Goal: Transaction & Acquisition: Purchase product/service

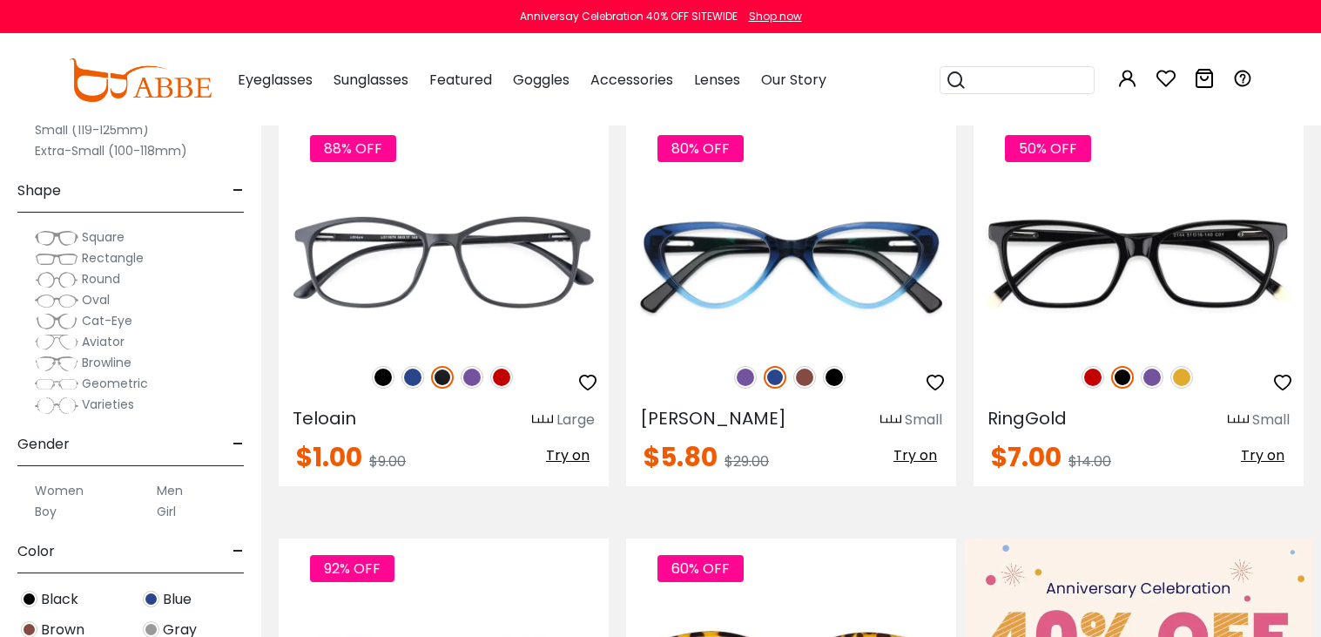
scroll to position [739, 0]
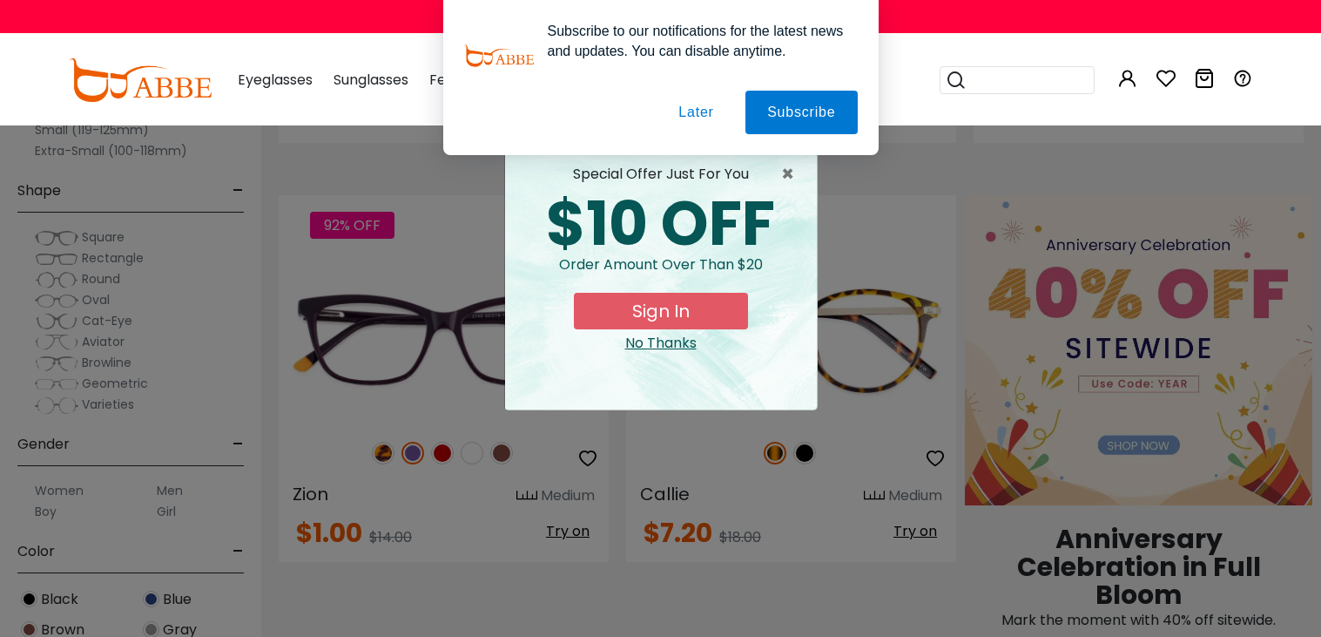
click at [673, 345] on div "No Thanks" at bounding box center [661, 343] width 284 height 21
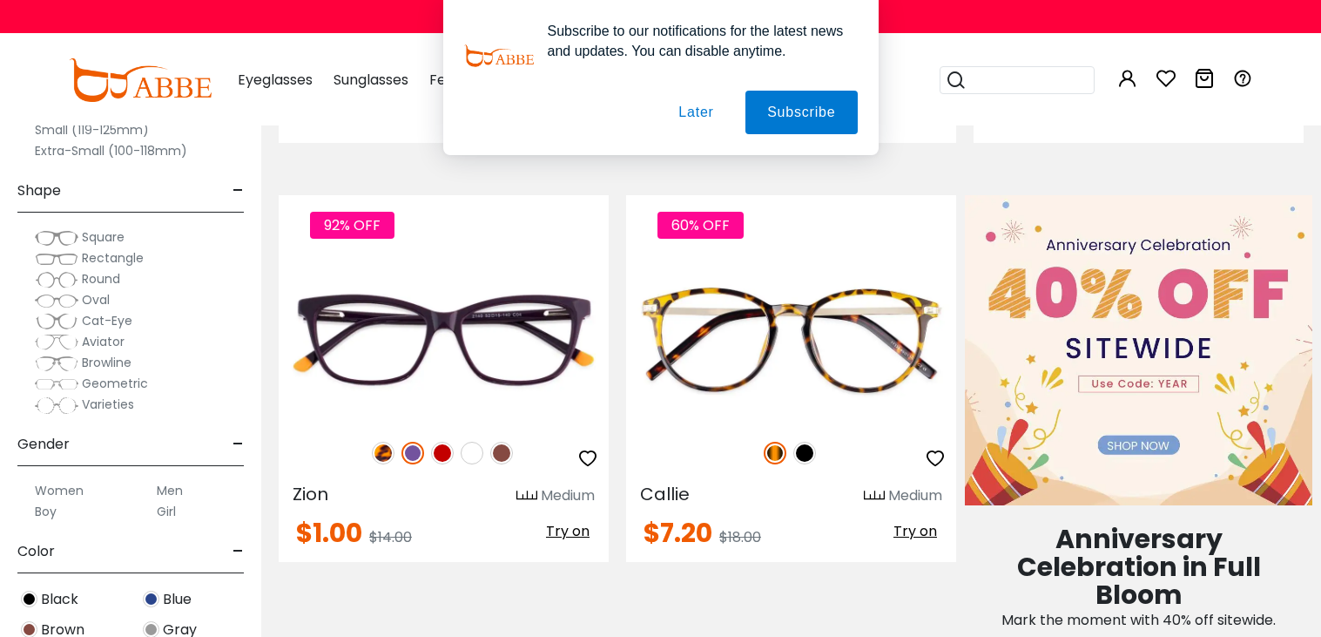
click at [692, 107] on button "Later" at bounding box center [696, 113] width 78 height 44
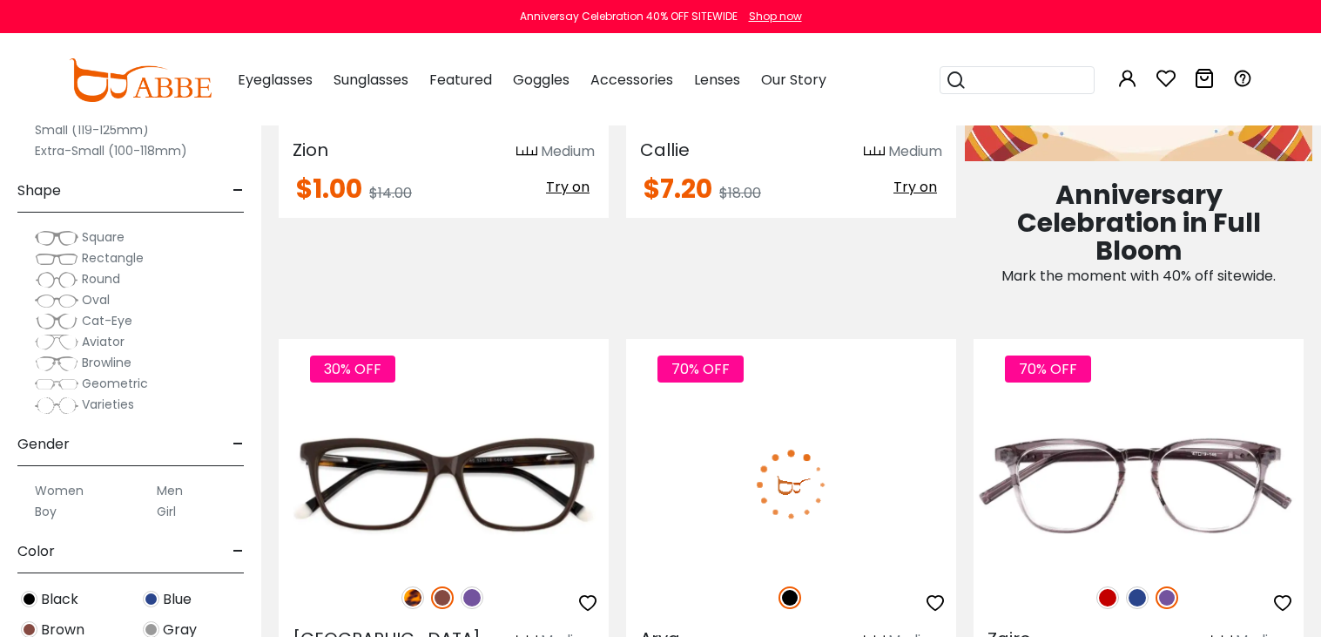
scroll to position [1290, 0]
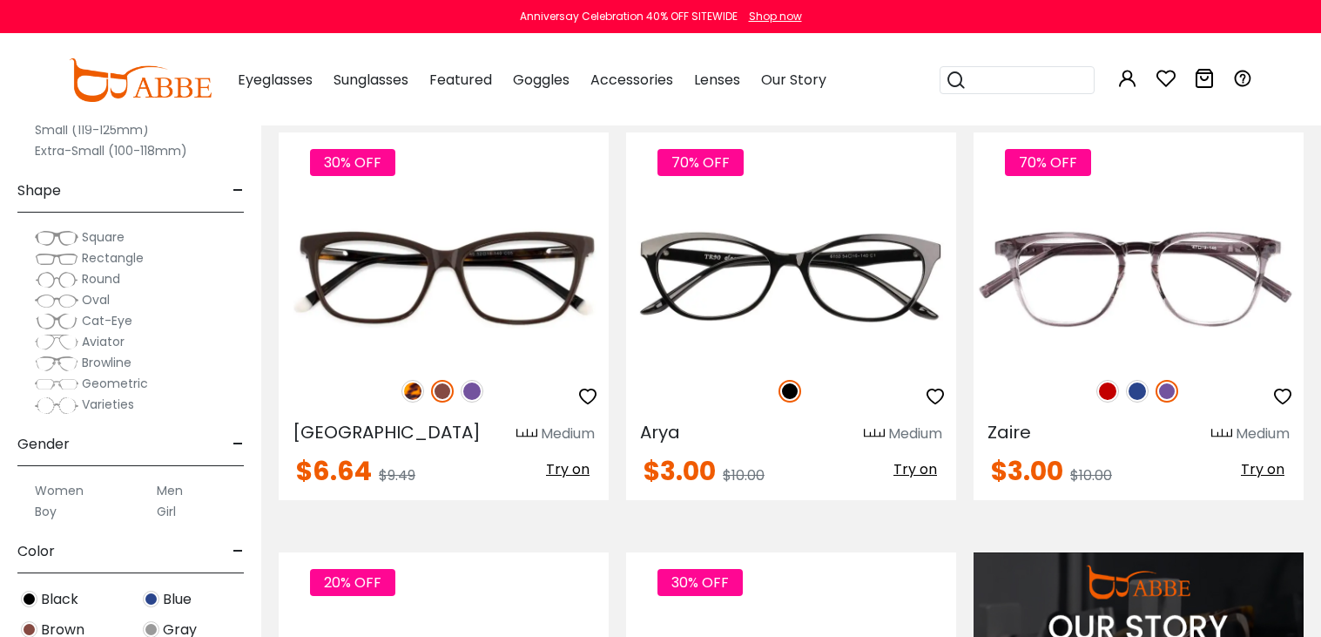
click at [101, 234] on span "Square" at bounding box center [103, 236] width 43 height 17
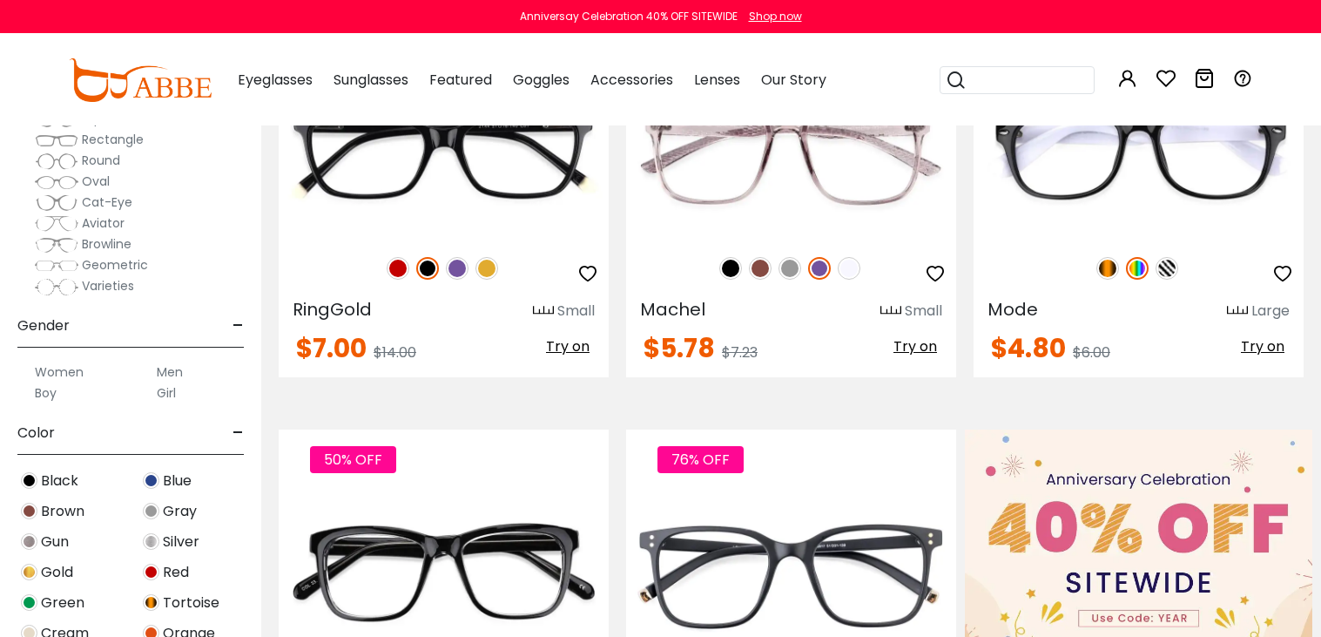
scroll to position [699, 0]
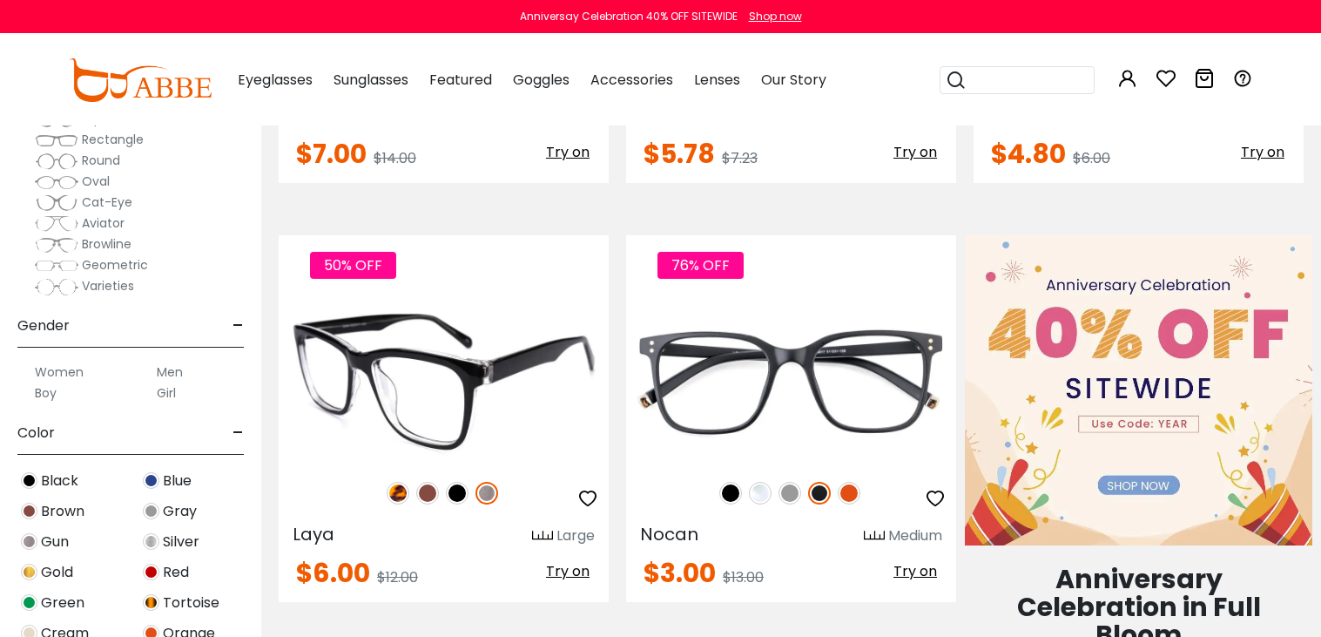
click at [425, 496] on img at bounding box center [427, 493] width 23 height 23
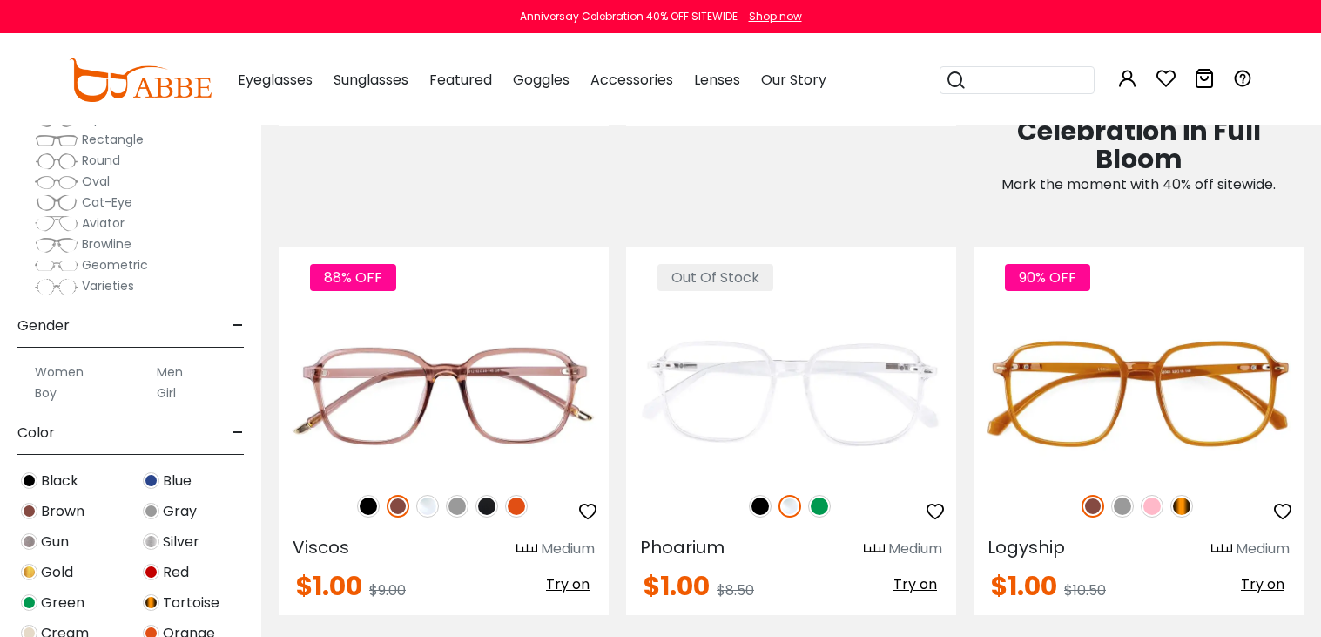
scroll to position [1204, 0]
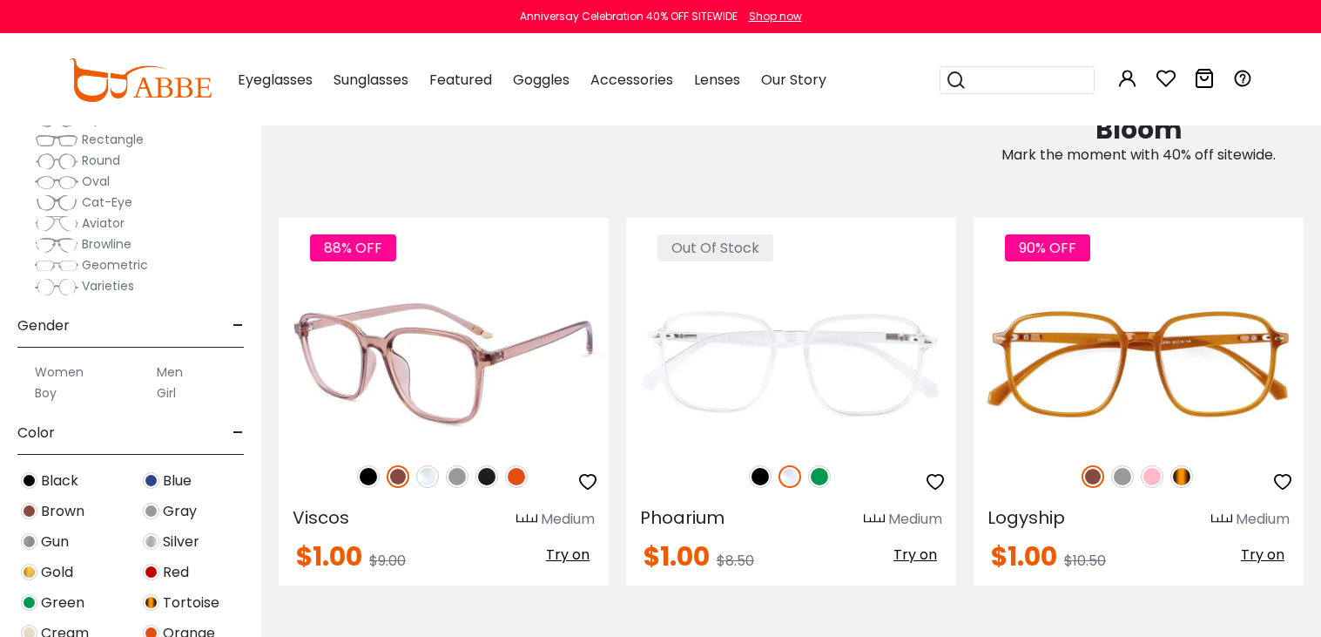
click at [402, 477] on img at bounding box center [398, 476] width 23 height 23
click at [469, 396] on img at bounding box center [444, 362] width 330 height 165
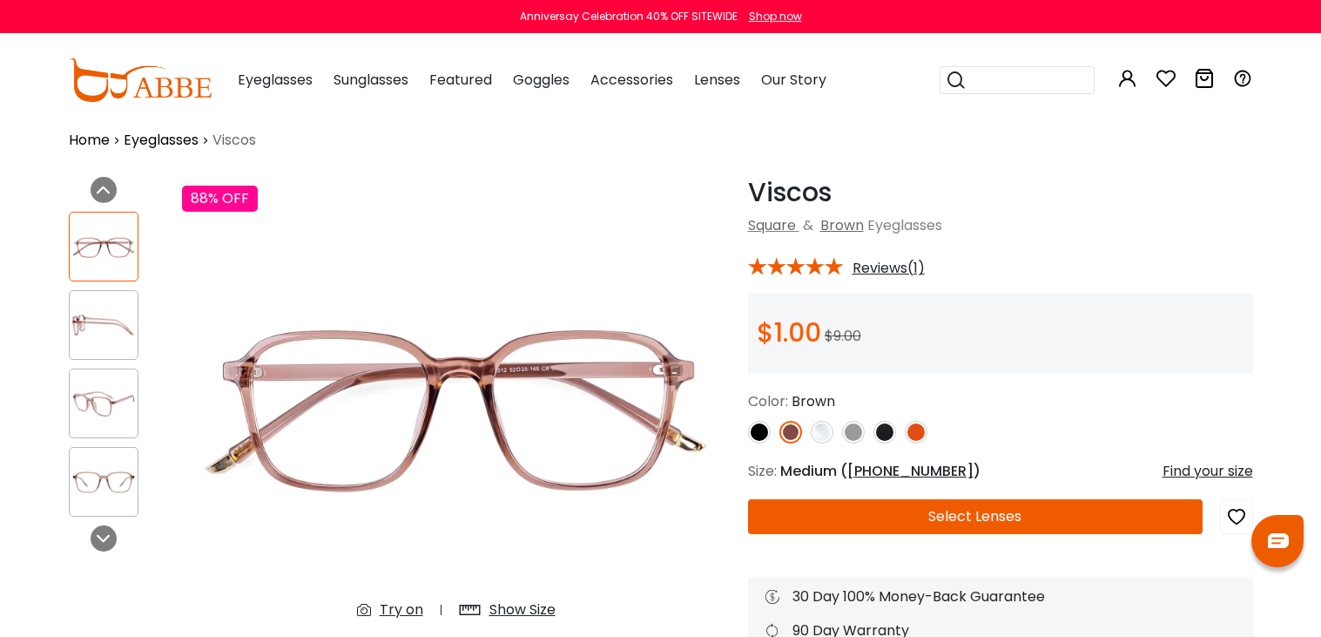
scroll to position [114, 0]
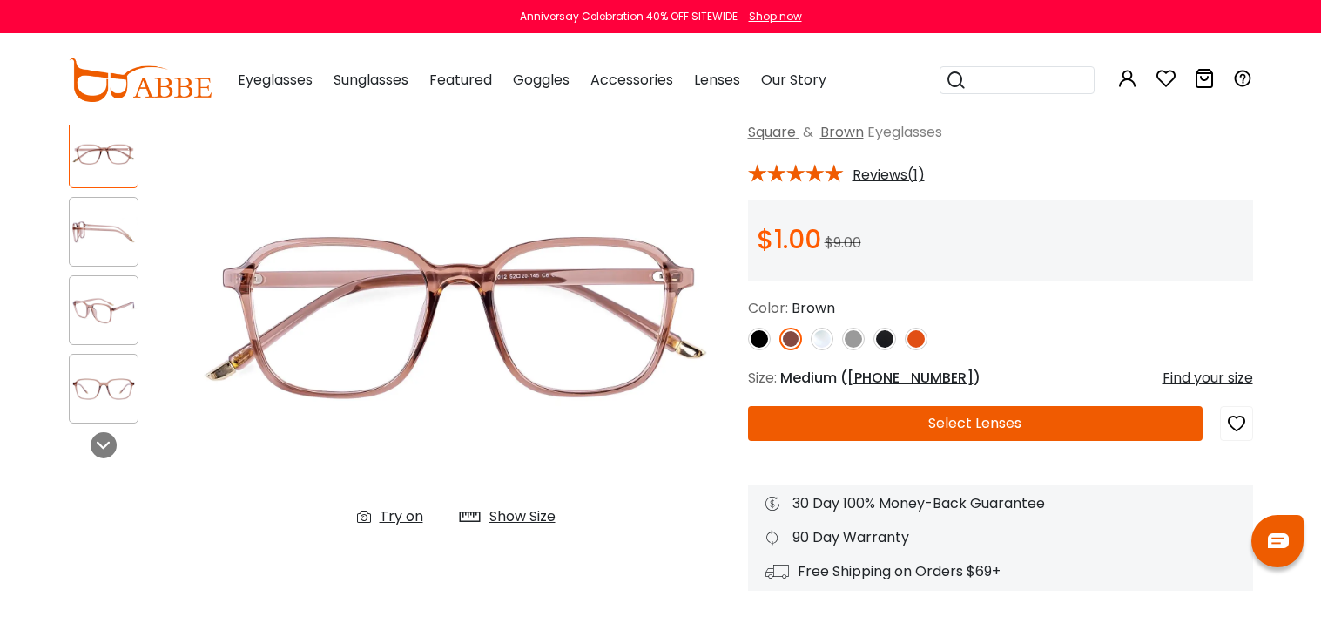
click at [115, 314] on img at bounding box center [104, 311] width 68 height 34
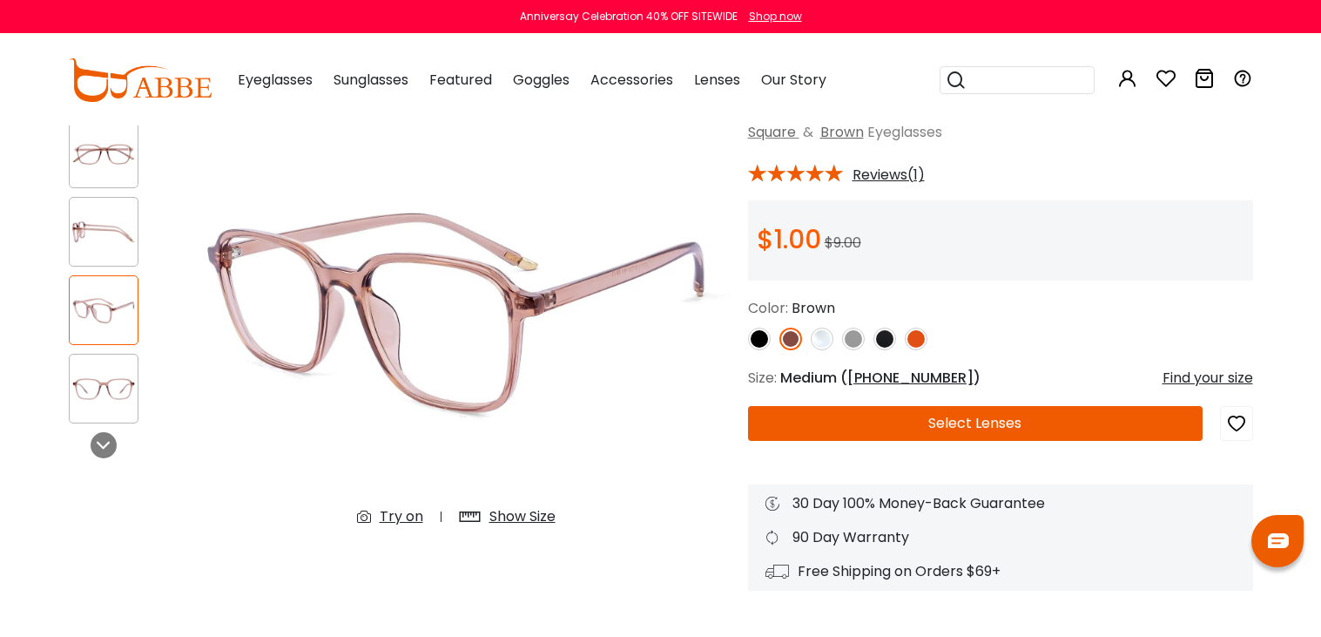
click at [128, 372] on img at bounding box center [104, 389] width 68 height 34
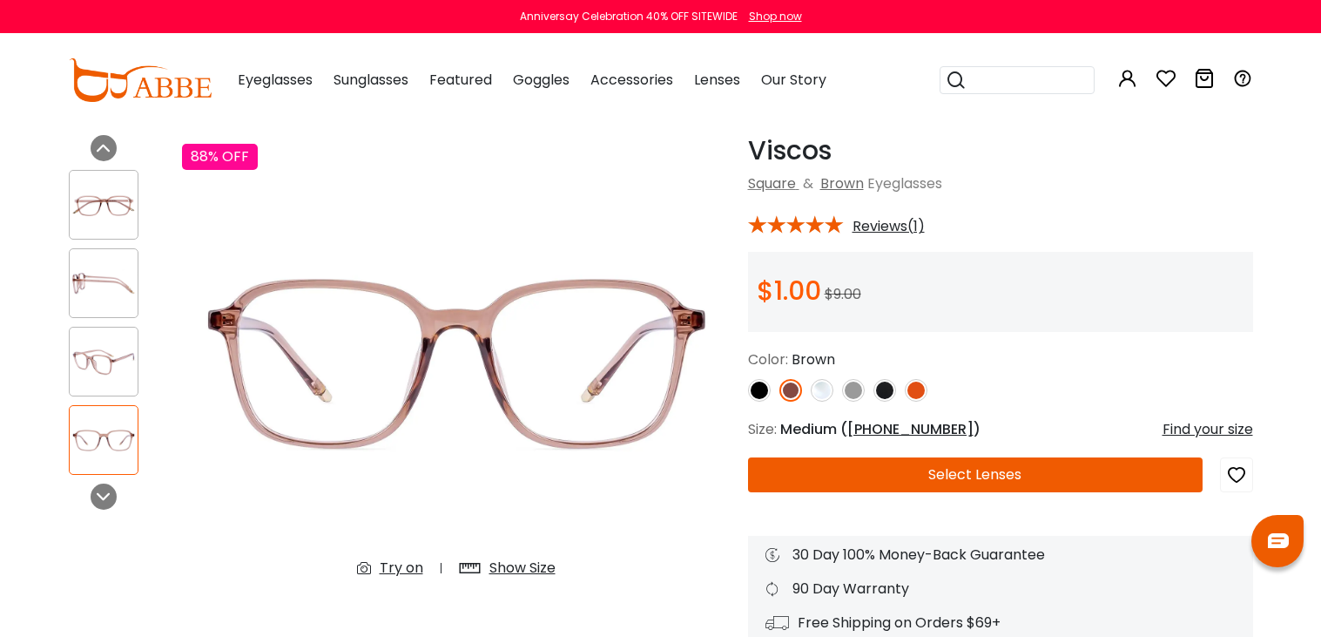
scroll to position [62, 0]
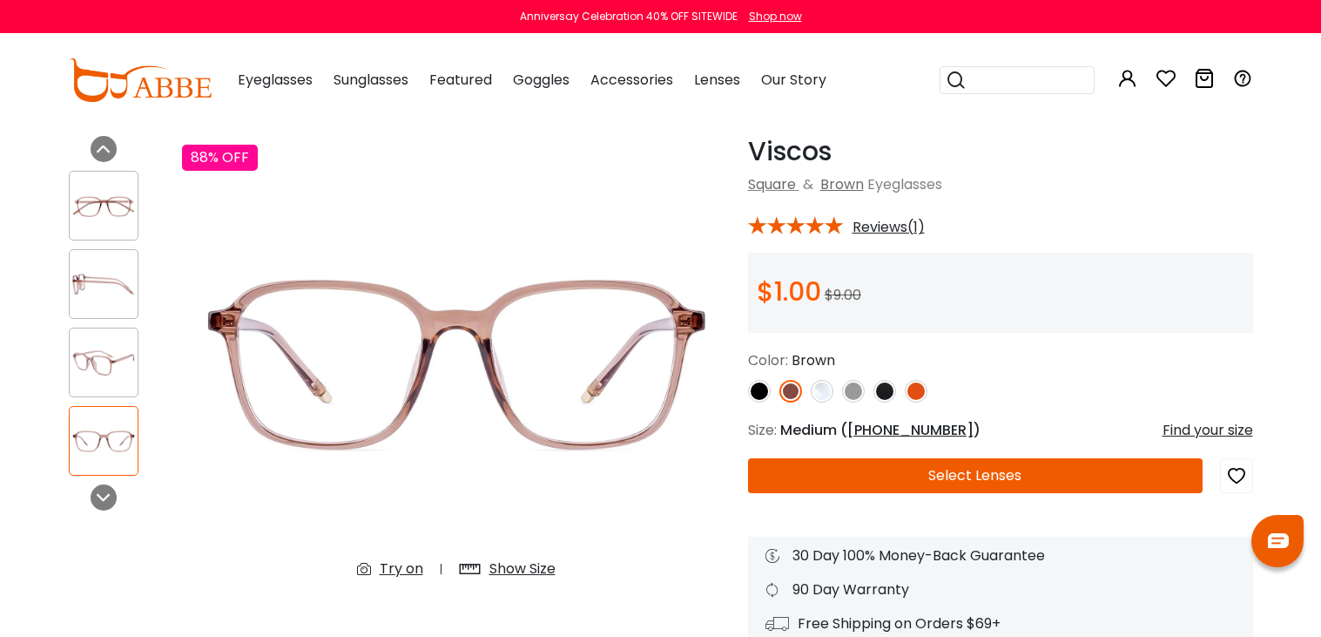
click at [108, 213] on img at bounding box center [104, 206] width 68 height 34
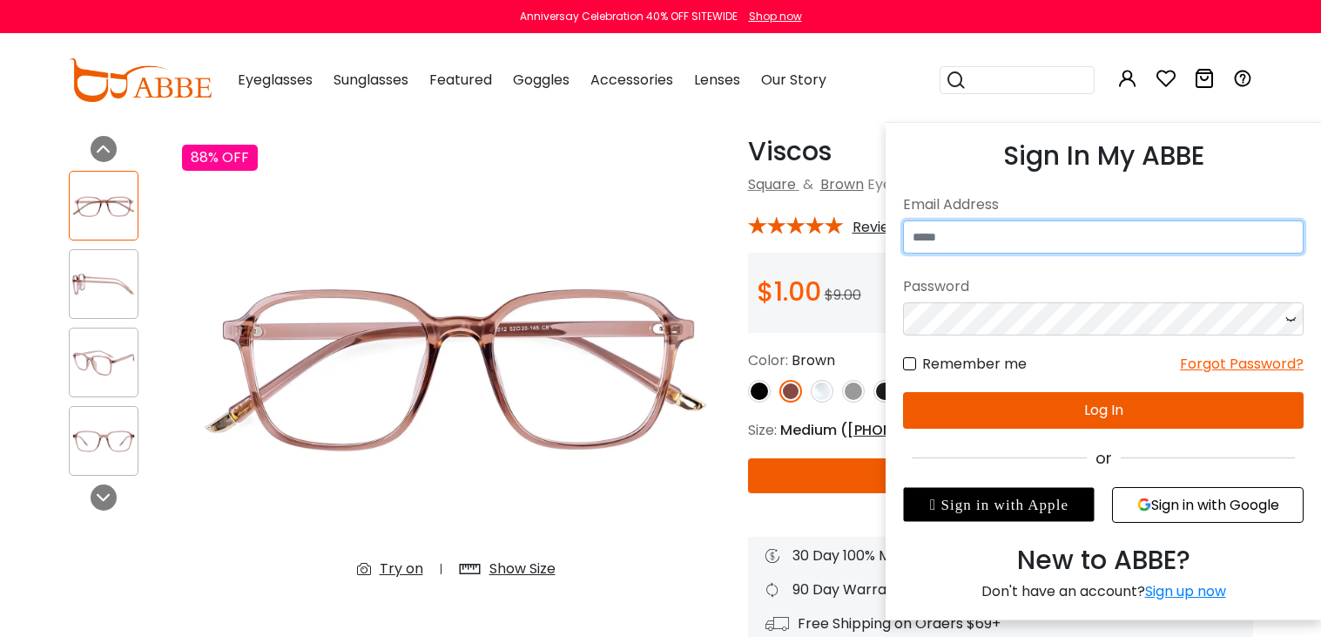
click at [1033, 222] on input "email" at bounding box center [1103, 236] width 401 height 33
click at [978, 244] on input "email" at bounding box center [1103, 236] width 401 height 33
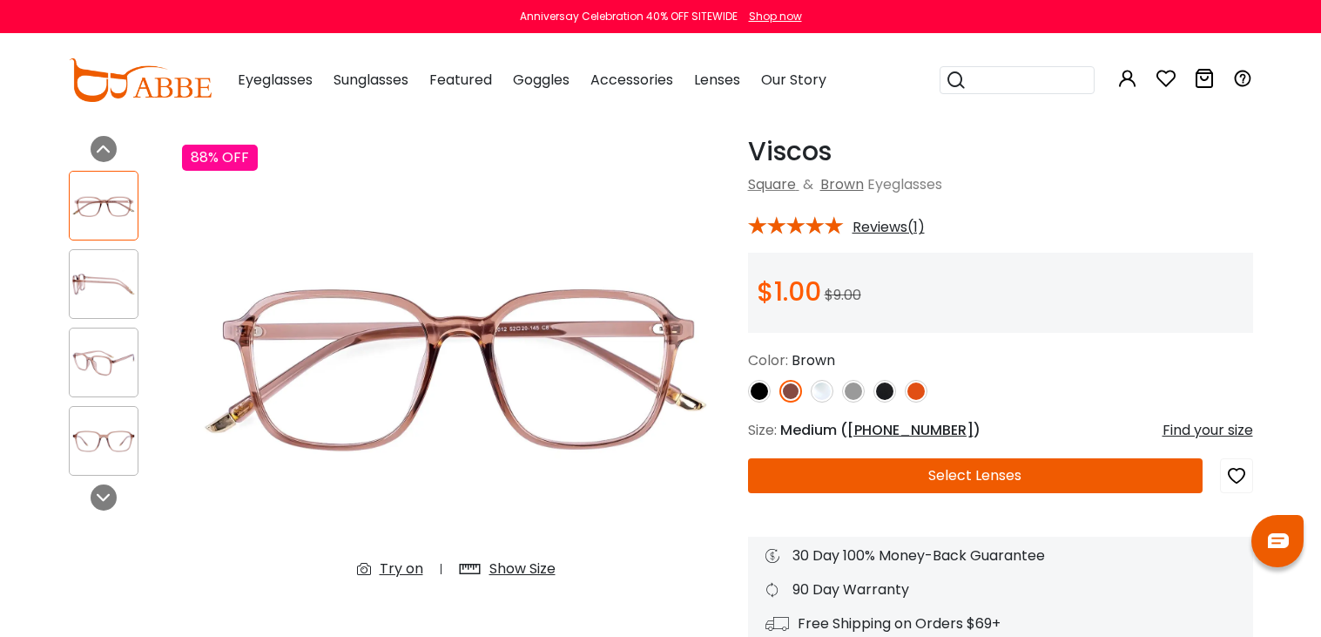
type input "**********"
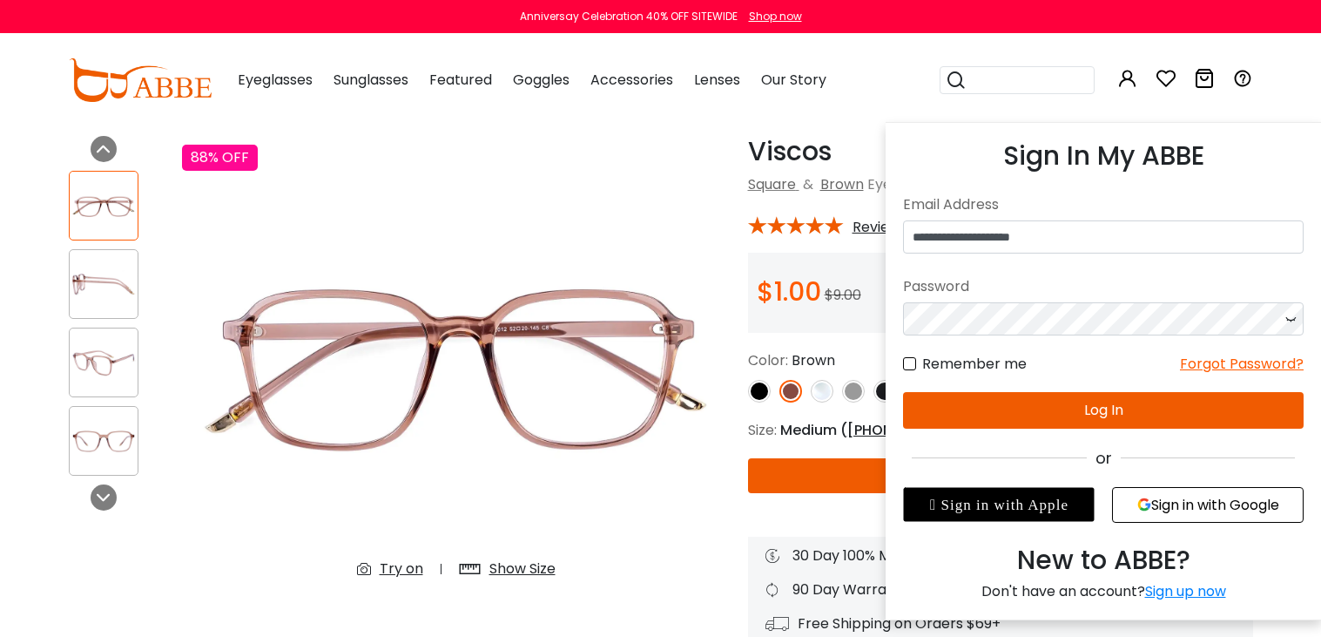
click at [1225, 362] on div "Forgot Password?" at bounding box center [1242, 364] width 124 height 22
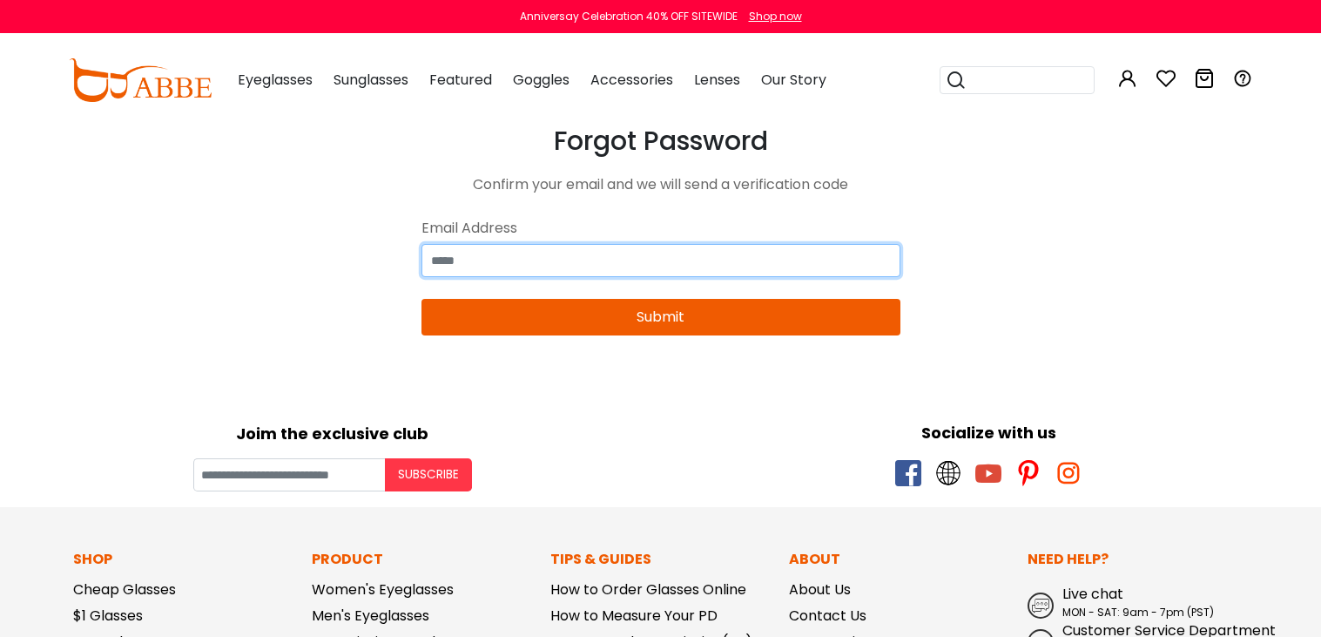
click at [538, 264] on input "email" at bounding box center [661, 260] width 479 height 33
type input "**********"
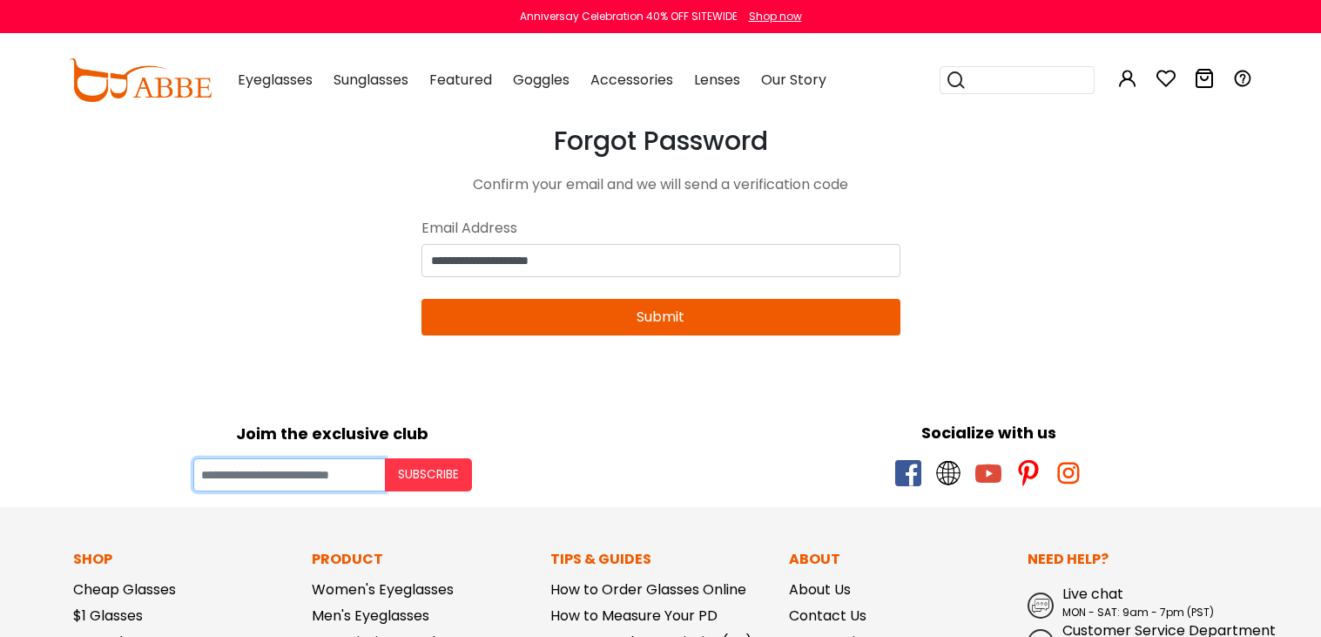
type input "**********"
click at [575, 320] on button "Submit" at bounding box center [661, 317] width 479 height 37
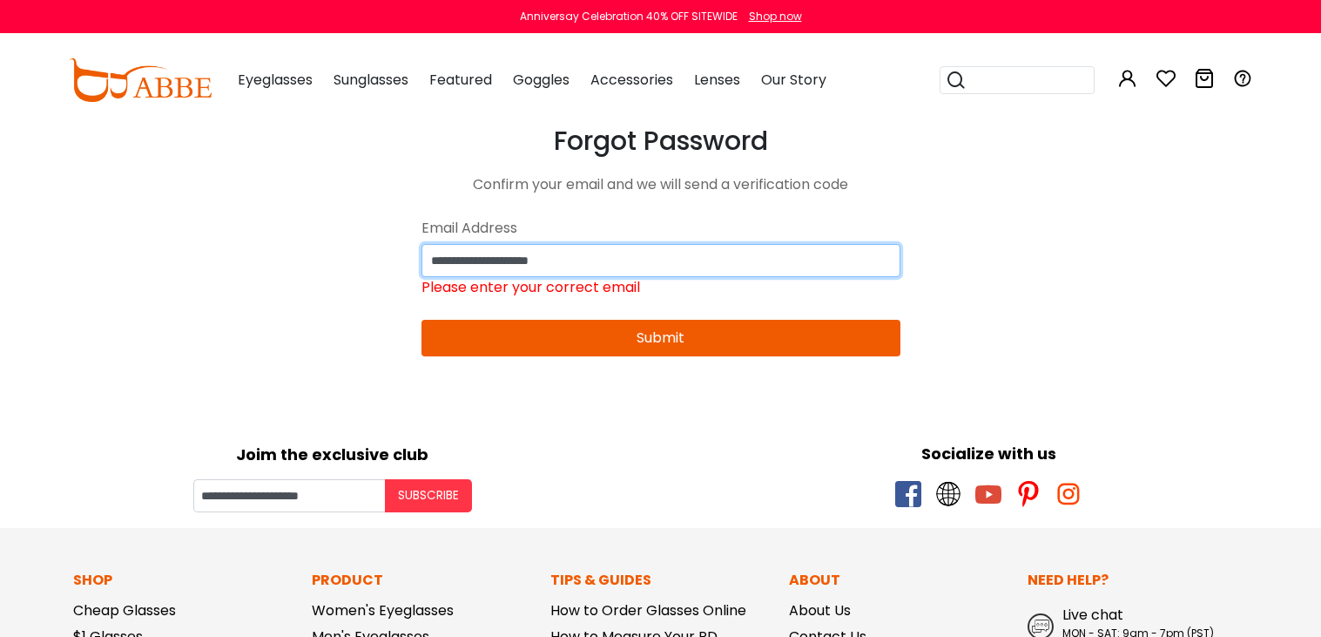
drag, startPoint x: 612, startPoint y: 257, endPoint x: 65, endPoint y: 285, distance: 547.7
click at [65, 285] on body "Eyeglasses Thanks for your subscription Please use coupon code " NEWCOMER " to …" at bounding box center [660, 636] width 1321 height 1022
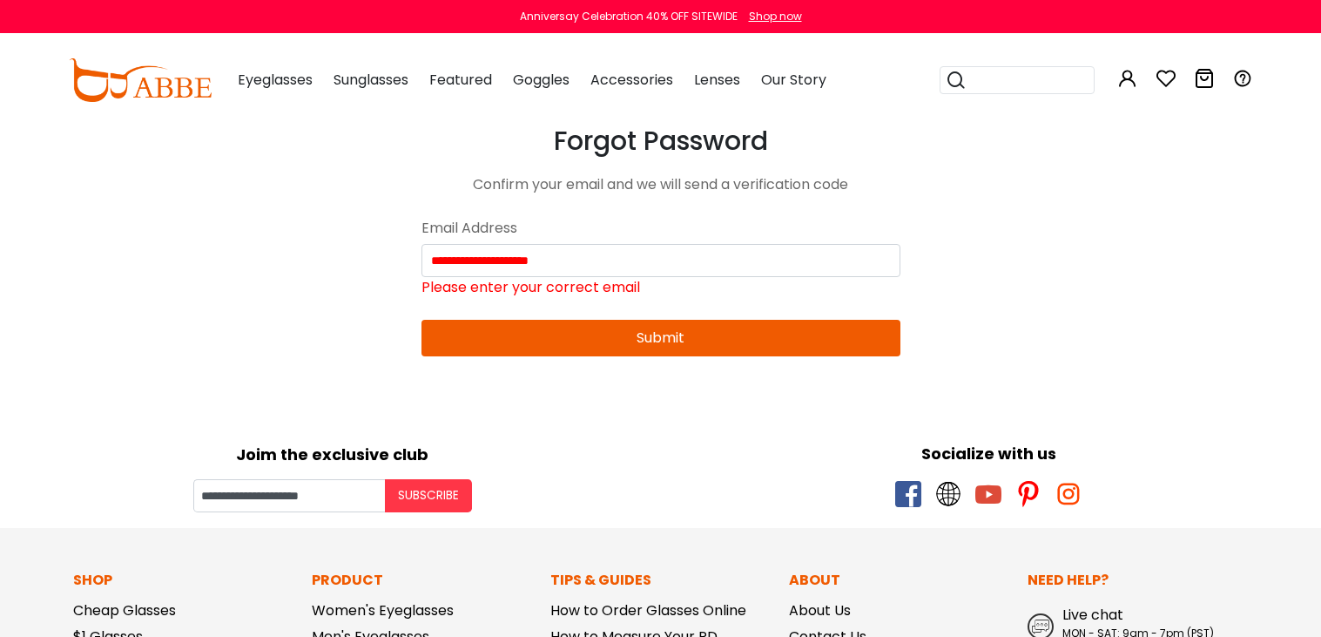
click at [66, 285] on body "Eyeglasses Thanks for your subscription Please use coupon code " NEWCOMER " to …" at bounding box center [660, 636] width 1321 height 1022
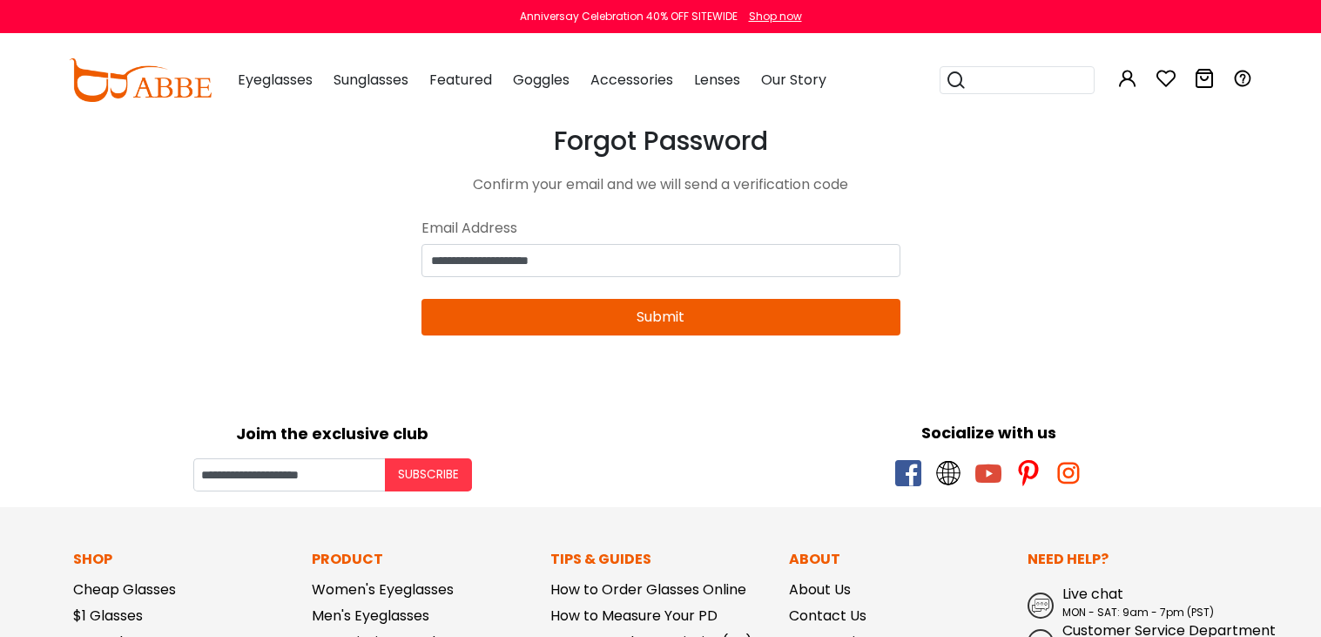
click at [678, 320] on button "Submit" at bounding box center [661, 317] width 479 height 37
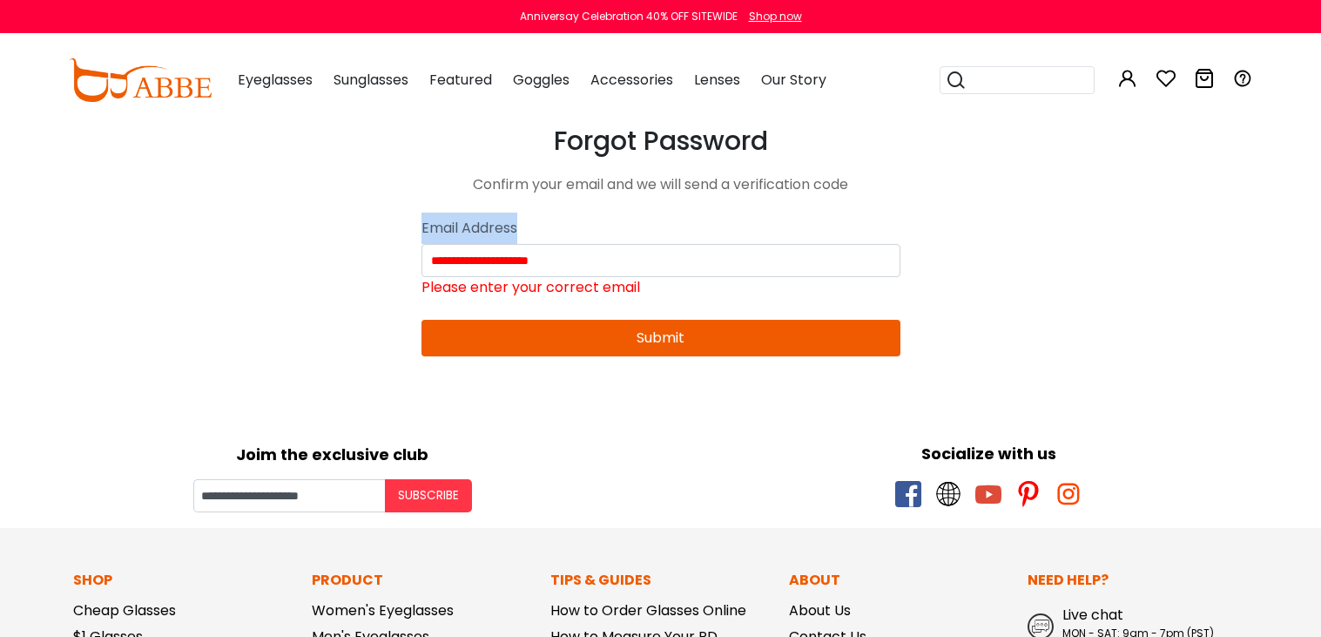
drag, startPoint x: 642, startPoint y: 243, endPoint x: 156, endPoint y: 230, distance: 486.2
click at [156, 230] on body "Eyeglasses Thanks for your subscription Please use coupon code " NEWCOMER " to …" at bounding box center [660, 636] width 1321 height 1022
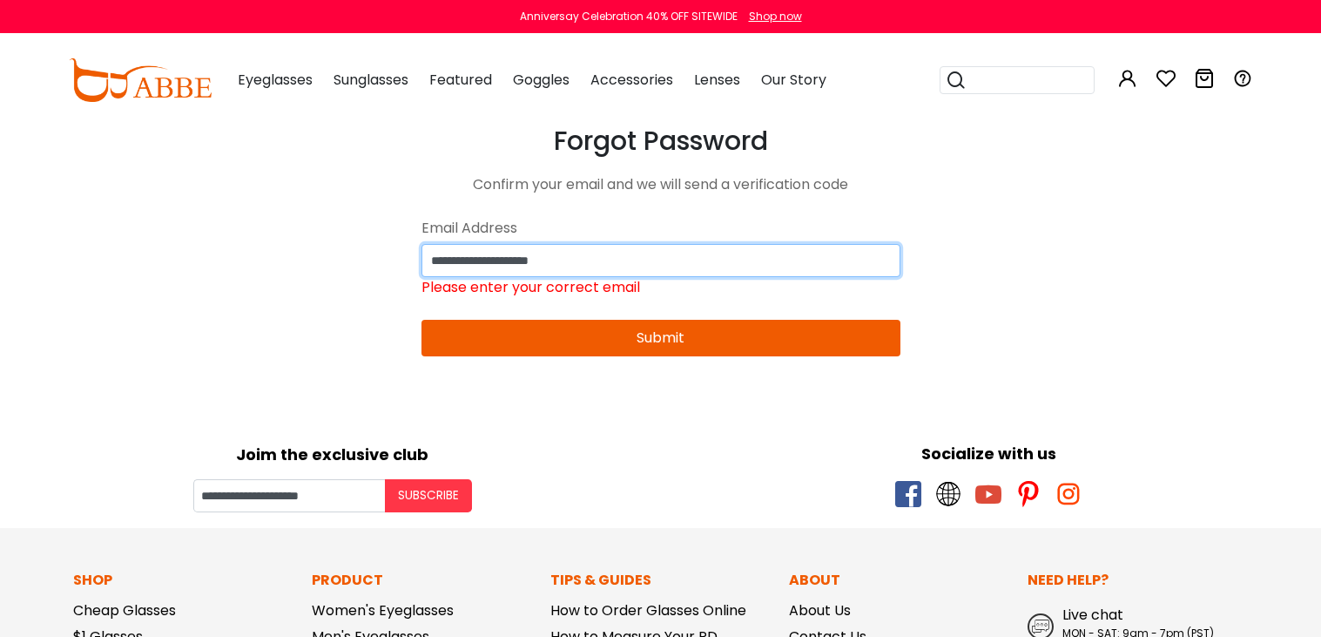
drag, startPoint x: 638, startPoint y: 260, endPoint x: 372, endPoint y: 247, distance: 265.9
click at [372, 247] on body "Eyeglasses Thanks for your subscription Please use coupon code " NEWCOMER " to …" at bounding box center [660, 636] width 1321 height 1022
type input "**********"
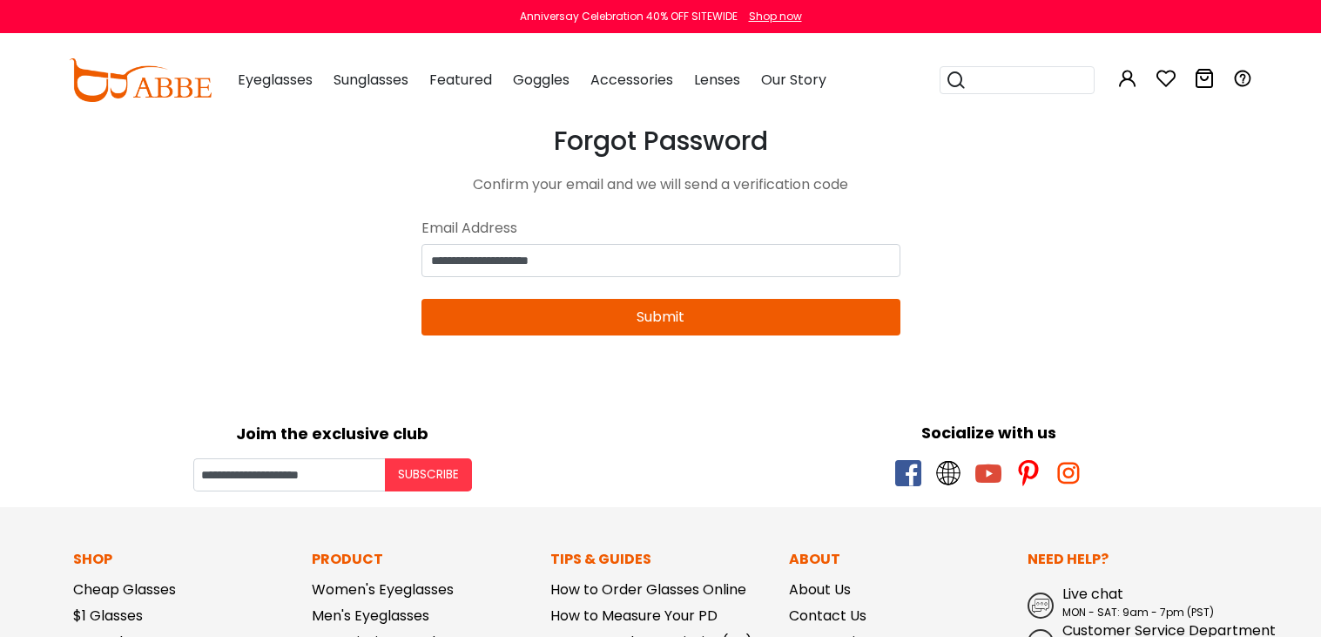
click at [535, 312] on button "Submit" at bounding box center [661, 317] width 479 height 37
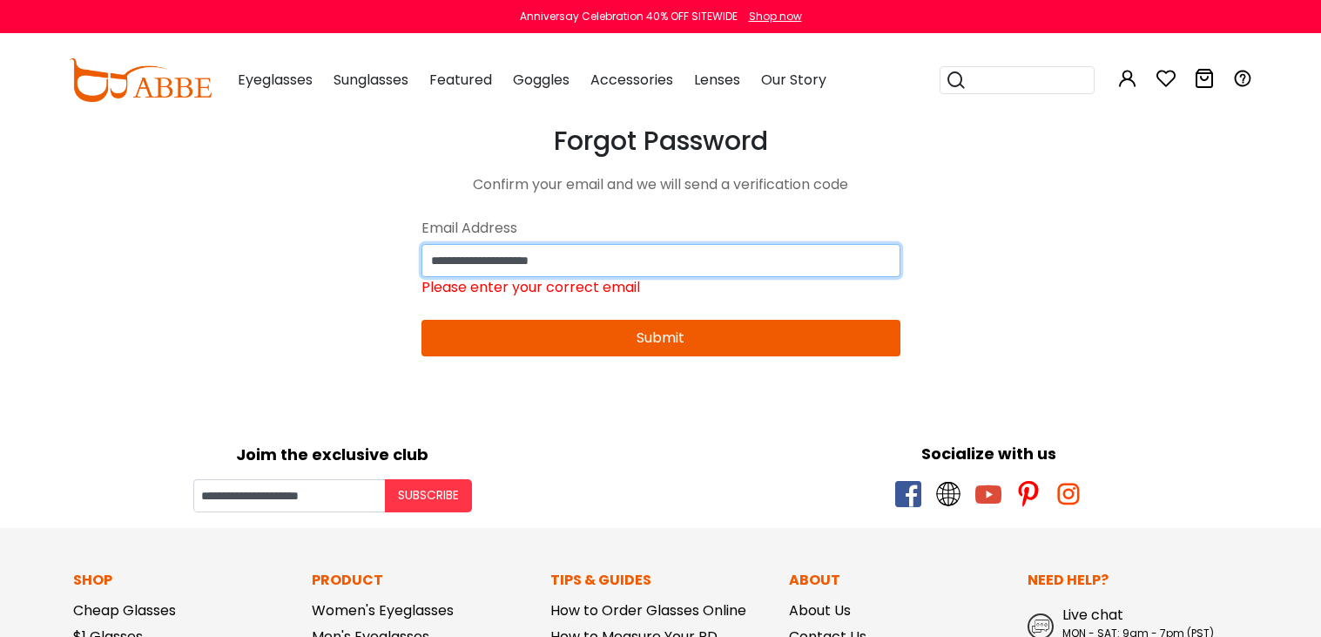
drag, startPoint x: 385, startPoint y: 231, endPoint x: 357, endPoint y: 229, distance: 27.9
click at [357, 229] on body "Eyeglasses Thanks for your subscription Please use coupon code " NEWCOMER " to …" at bounding box center [660, 636] width 1321 height 1022
drag, startPoint x: 552, startPoint y: 259, endPoint x: 329, endPoint y: 250, distance: 223.1
click at [329, 250] on body "Eyeglasses Thanks for your subscription Please use coupon code " NEWCOMER " to …" at bounding box center [660, 636] width 1321 height 1022
type input "*"
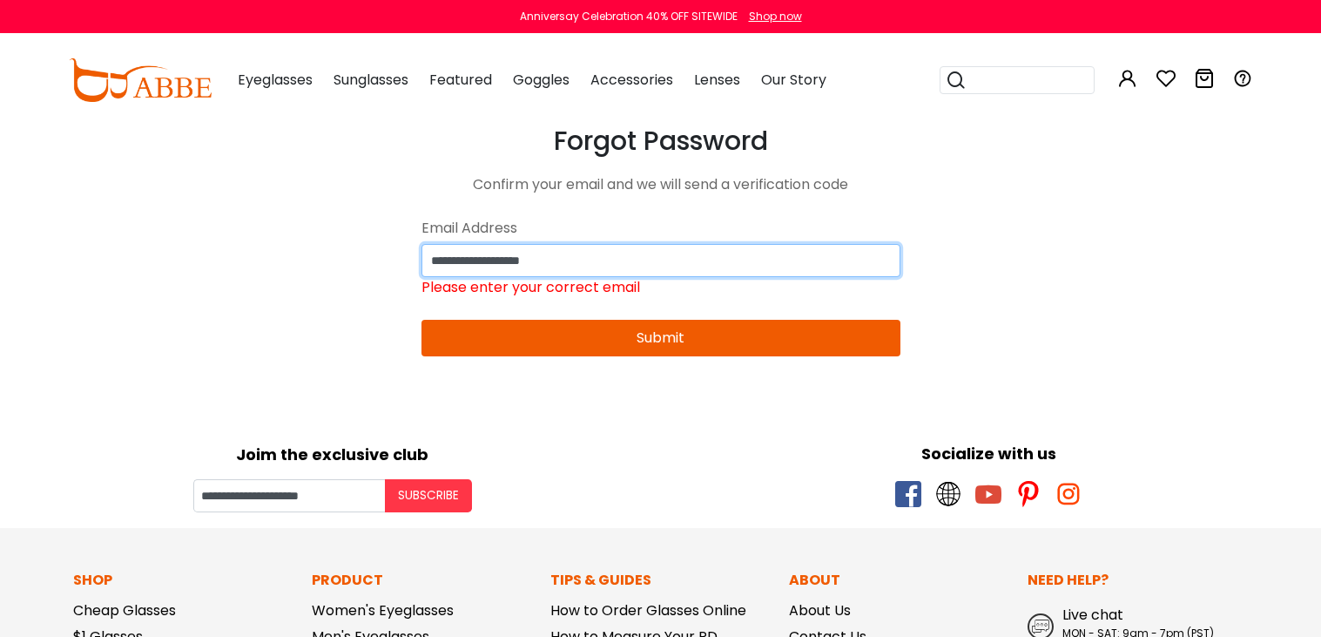
type input "**********"
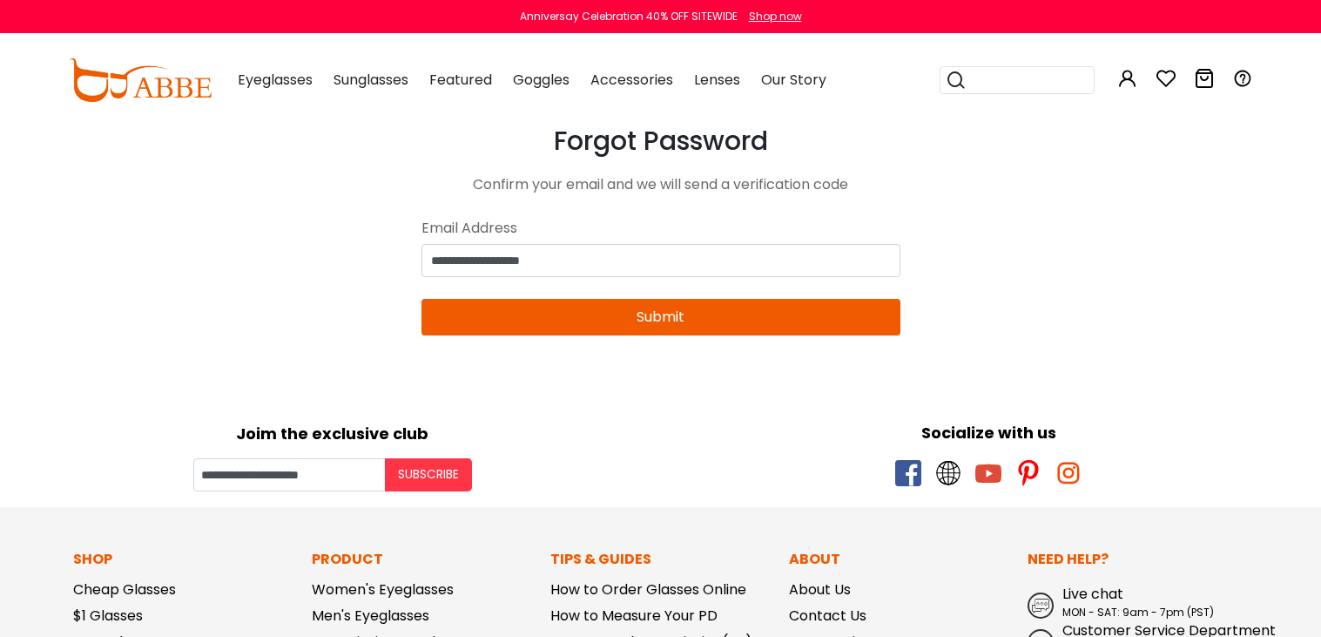
click at [658, 342] on body "Eyeglasses Thanks for your subscription Please use coupon code " NEWCOMER " to …" at bounding box center [660, 625] width 1321 height 1001
click at [674, 322] on button "Submit" at bounding box center [661, 317] width 479 height 37
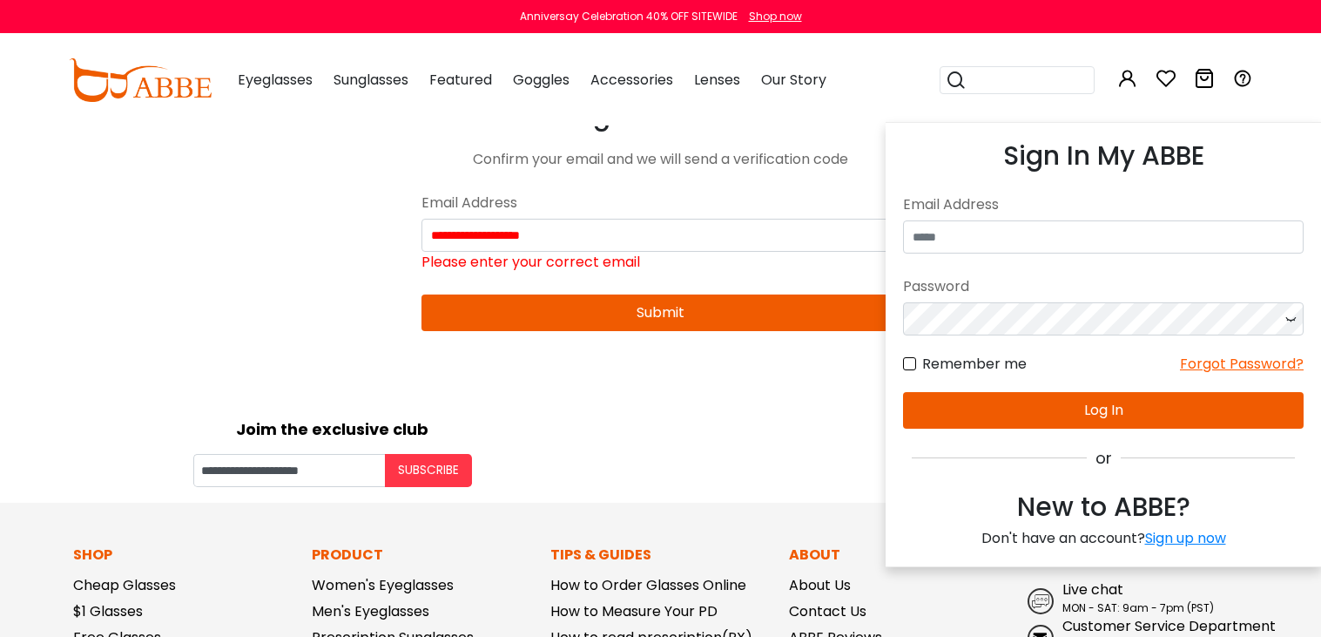
scroll to position [27, 0]
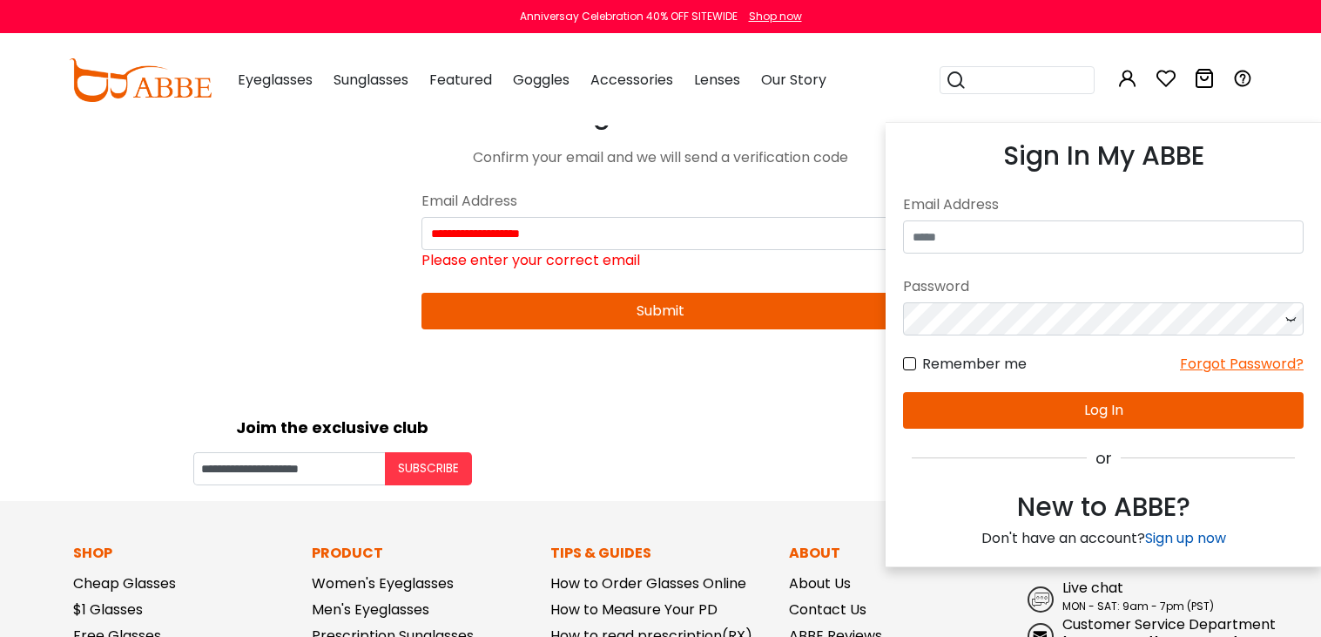
click at [1210, 537] on link "Sign up now" at bounding box center [1185, 538] width 81 height 20
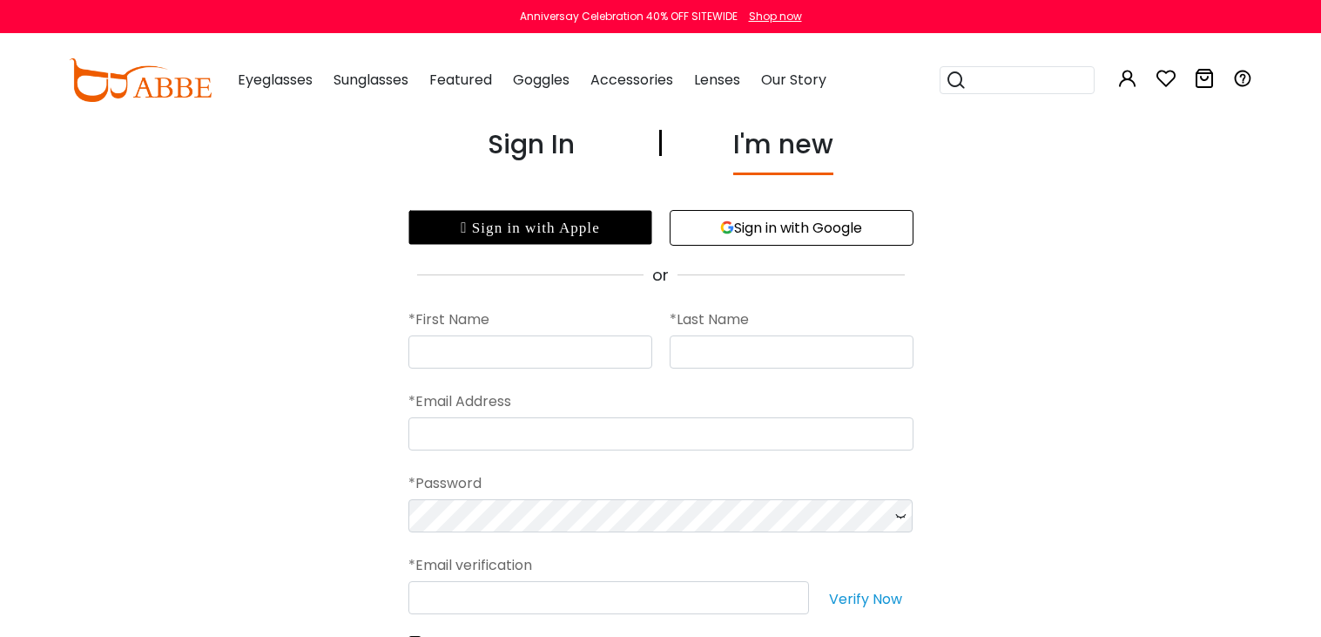
click at [858, 224] on button "Sign in with Google" at bounding box center [792, 228] width 244 height 36
click at [800, 227] on button "Sign in with Google" at bounding box center [792, 228] width 244 height 36
click at [825, 228] on button "Sign in with Google" at bounding box center [792, 228] width 244 height 36
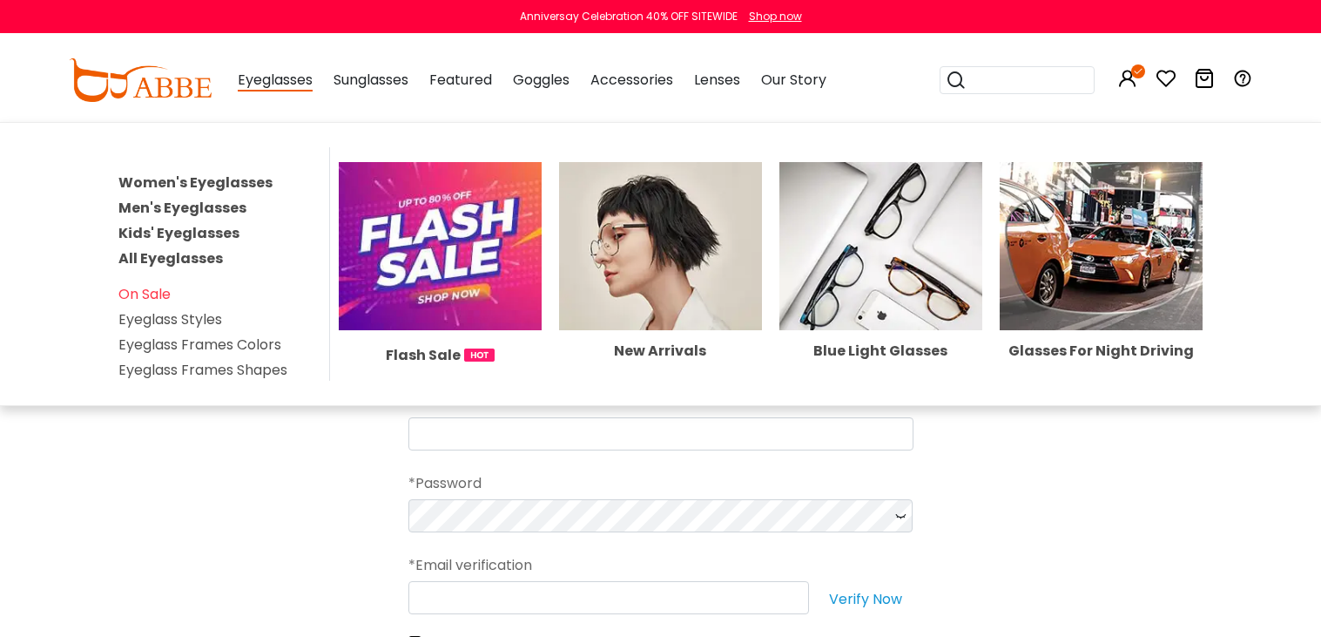
click at [273, 82] on span "Eyeglasses" at bounding box center [275, 81] width 75 height 22
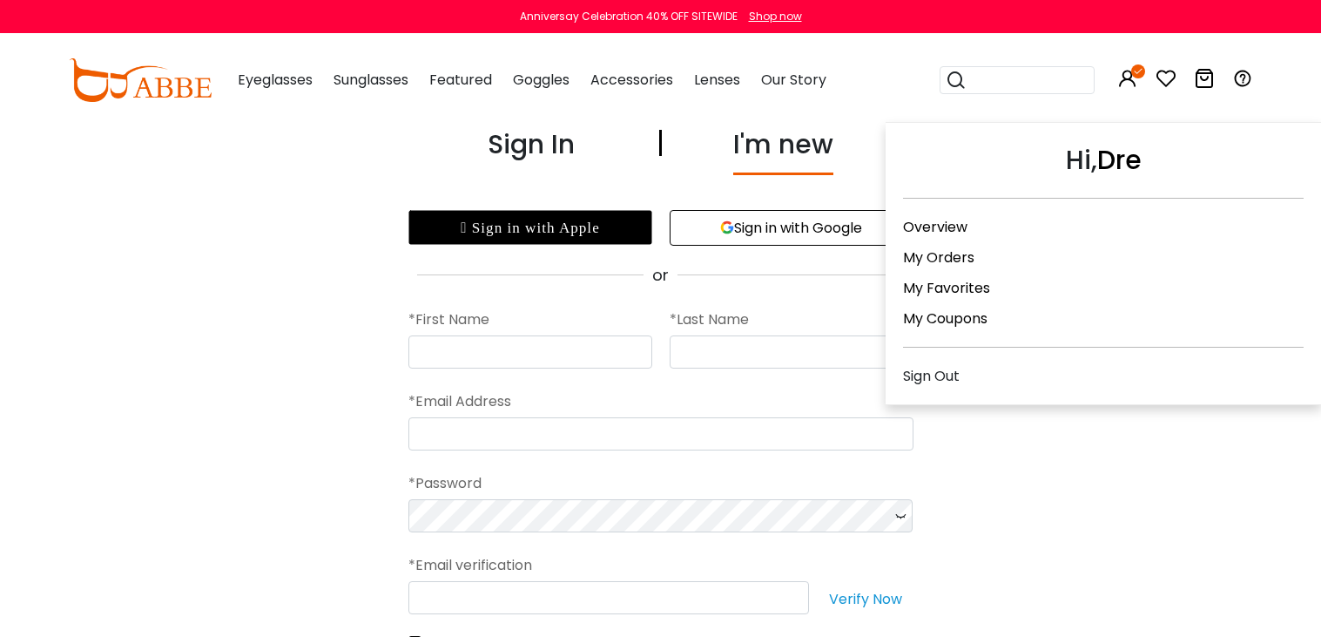
click at [950, 256] on link "My Orders" at bounding box center [938, 257] width 71 height 20
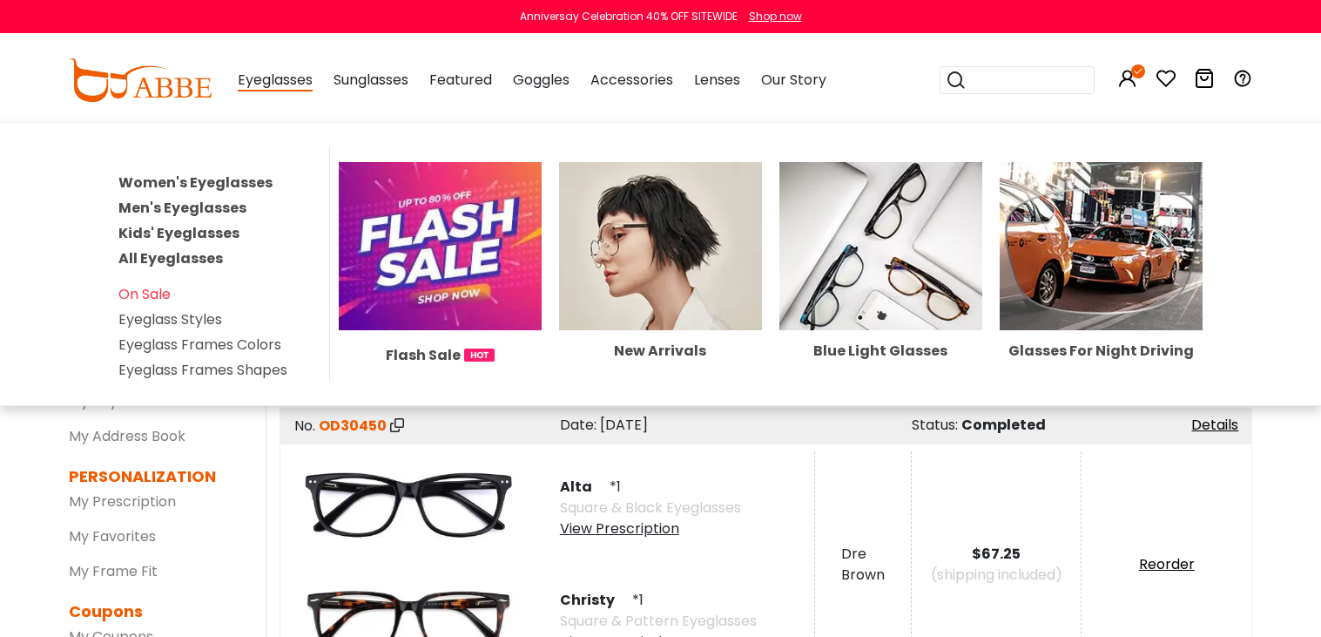
click at [379, 239] on img at bounding box center [440, 245] width 203 height 167
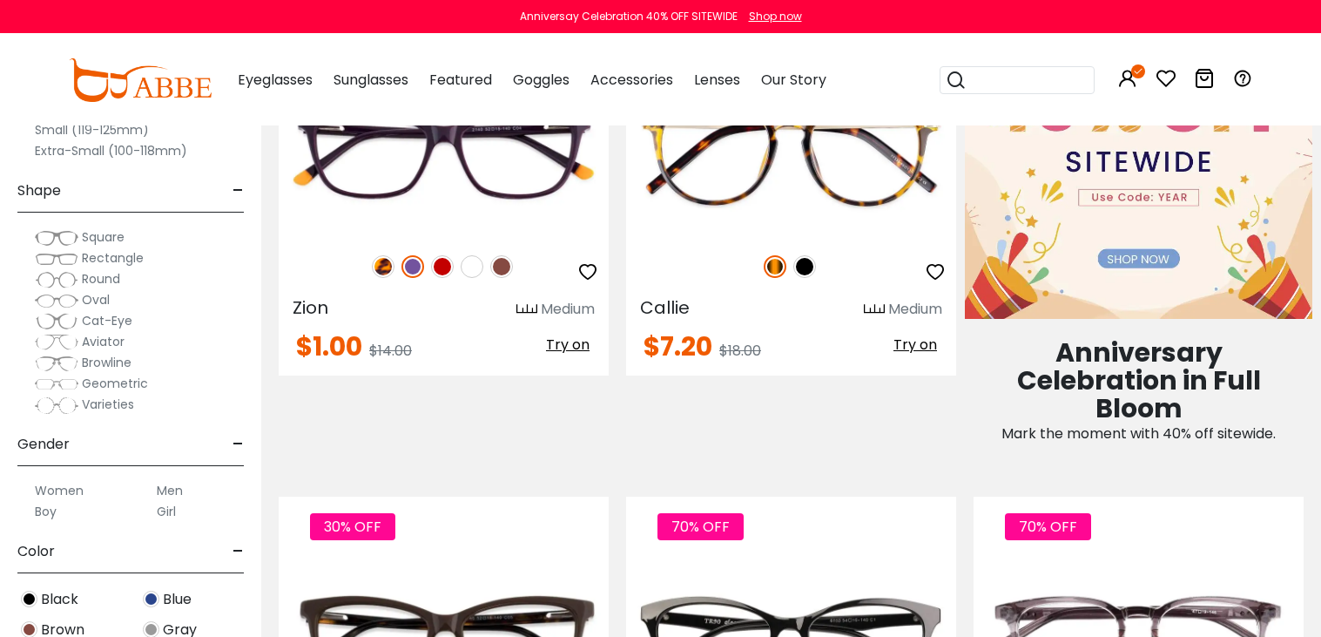
scroll to position [1025, 0]
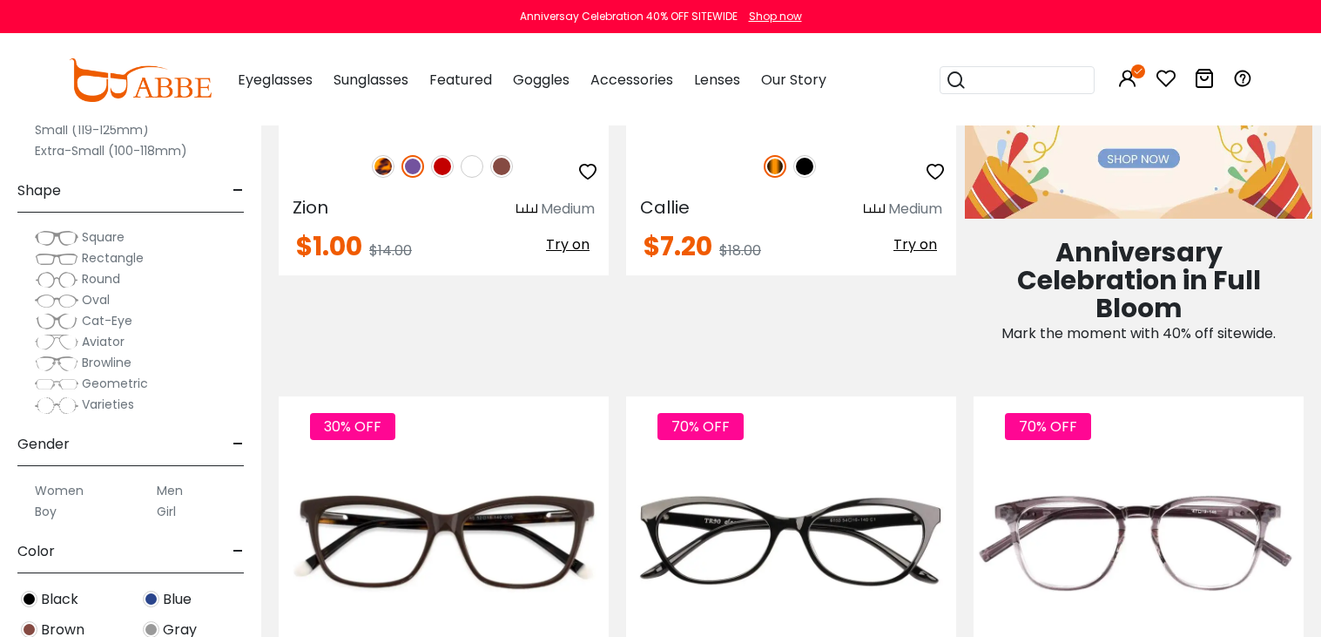
click at [91, 237] on span "Square" at bounding box center [103, 236] width 43 height 17
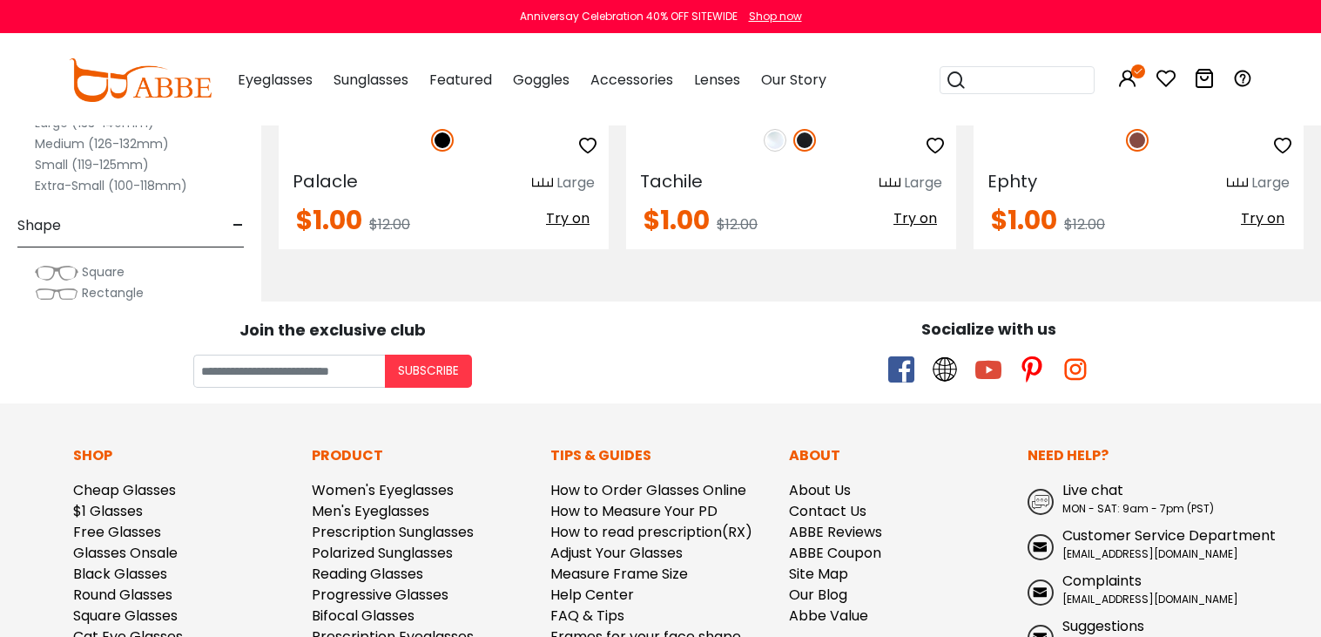
scroll to position [5158, 0]
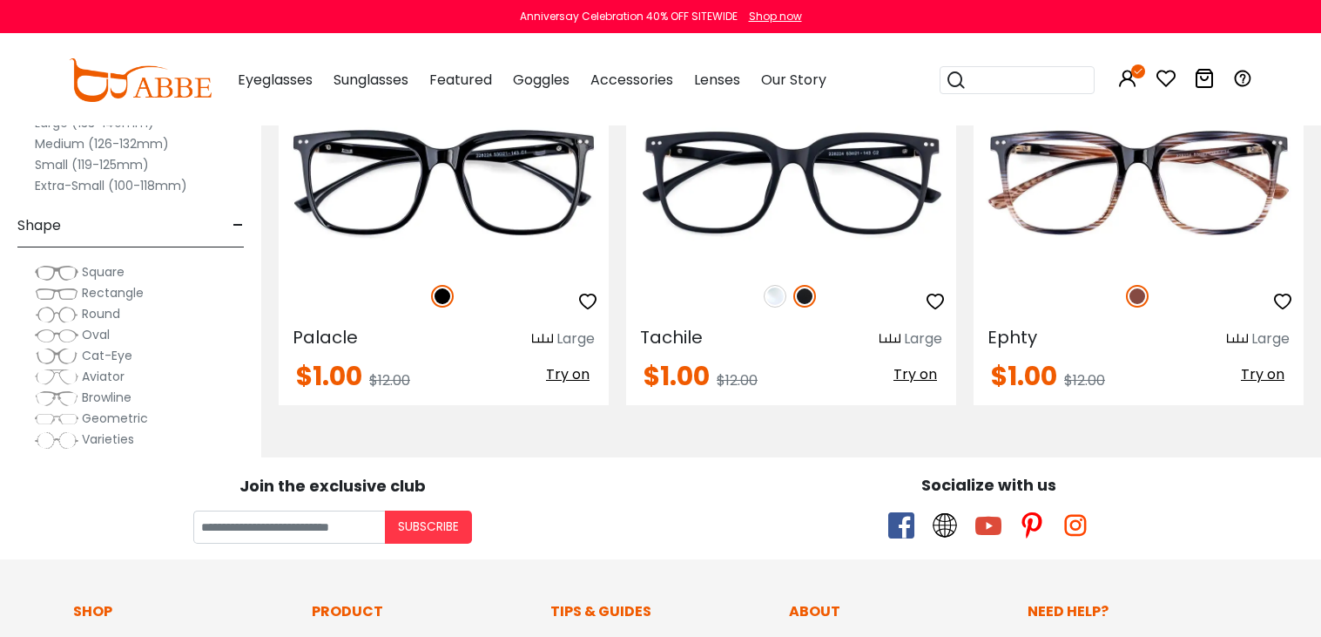
click at [68, 295] on img at bounding box center [57, 293] width 44 height 17
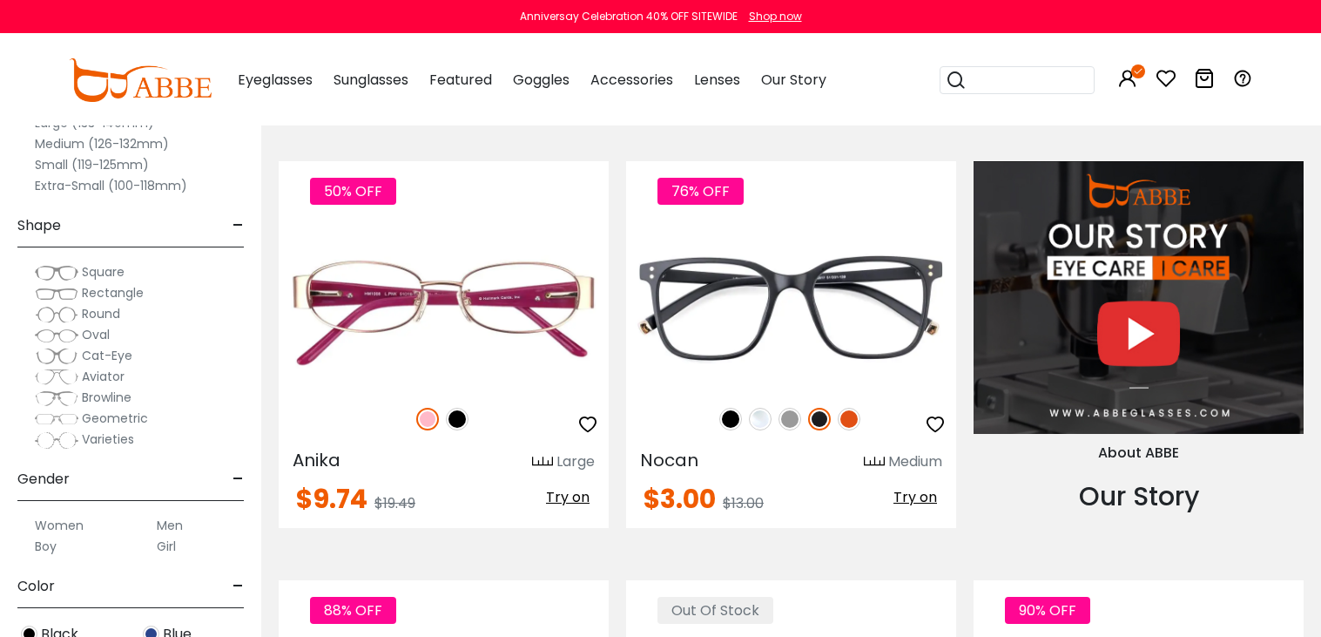
scroll to position [1971, 0]
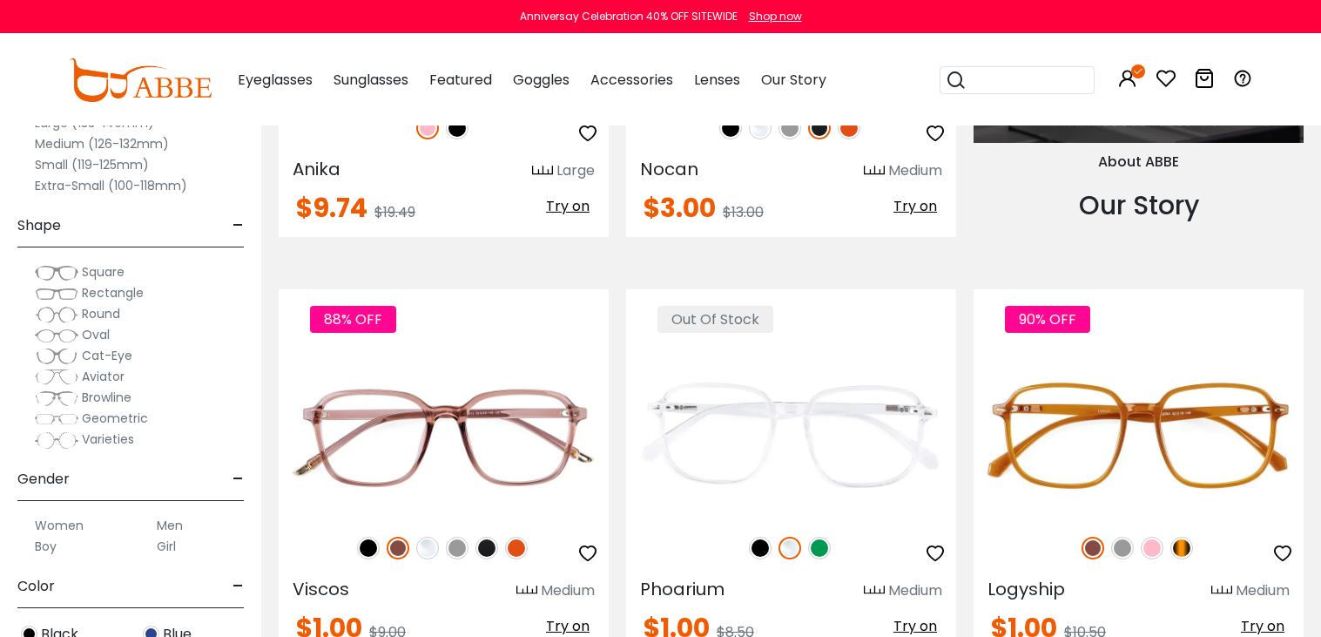
click at [85, 375] on span "Aviator" at bounding box center [103, 376] width 43 height 17
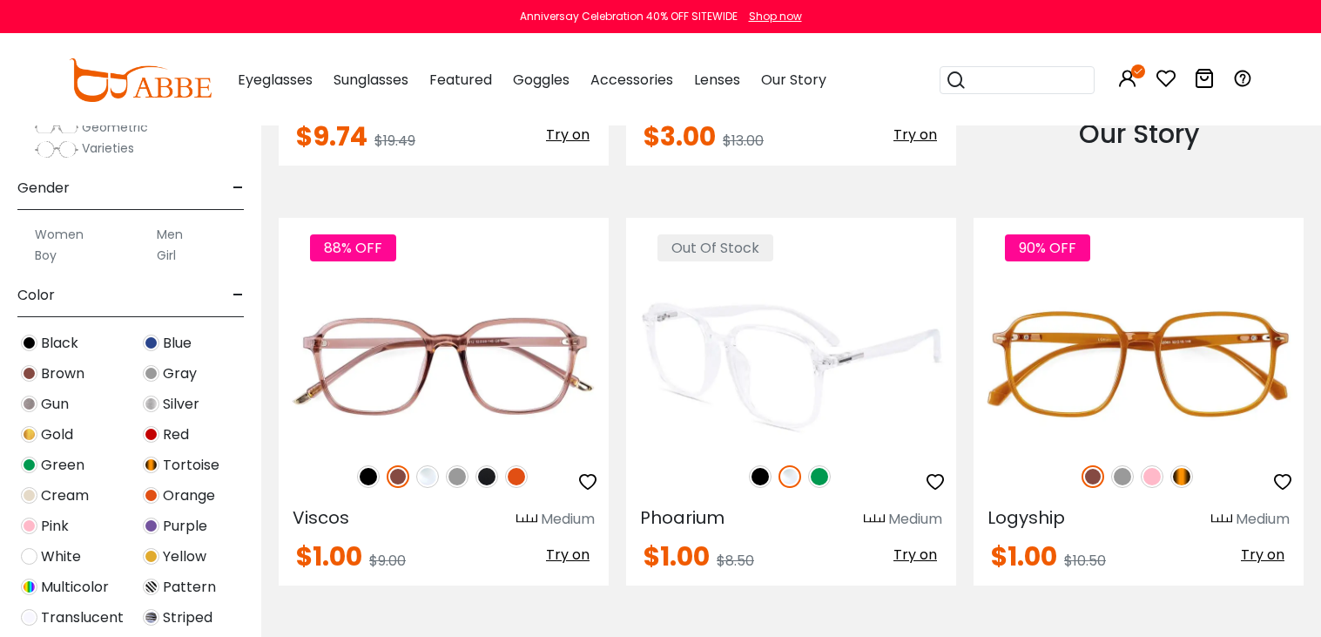
scroll to position [274, 0]
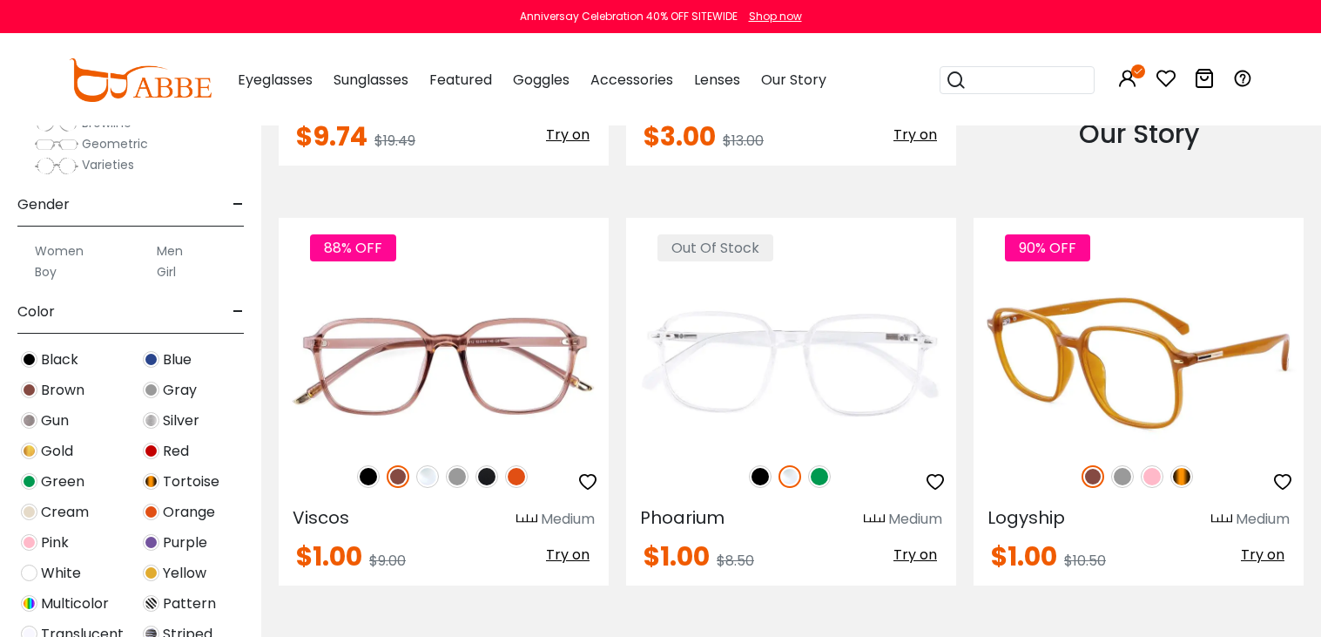
click at [1169, 373] on img at bounding box center [1139, 362] width 330 height 165
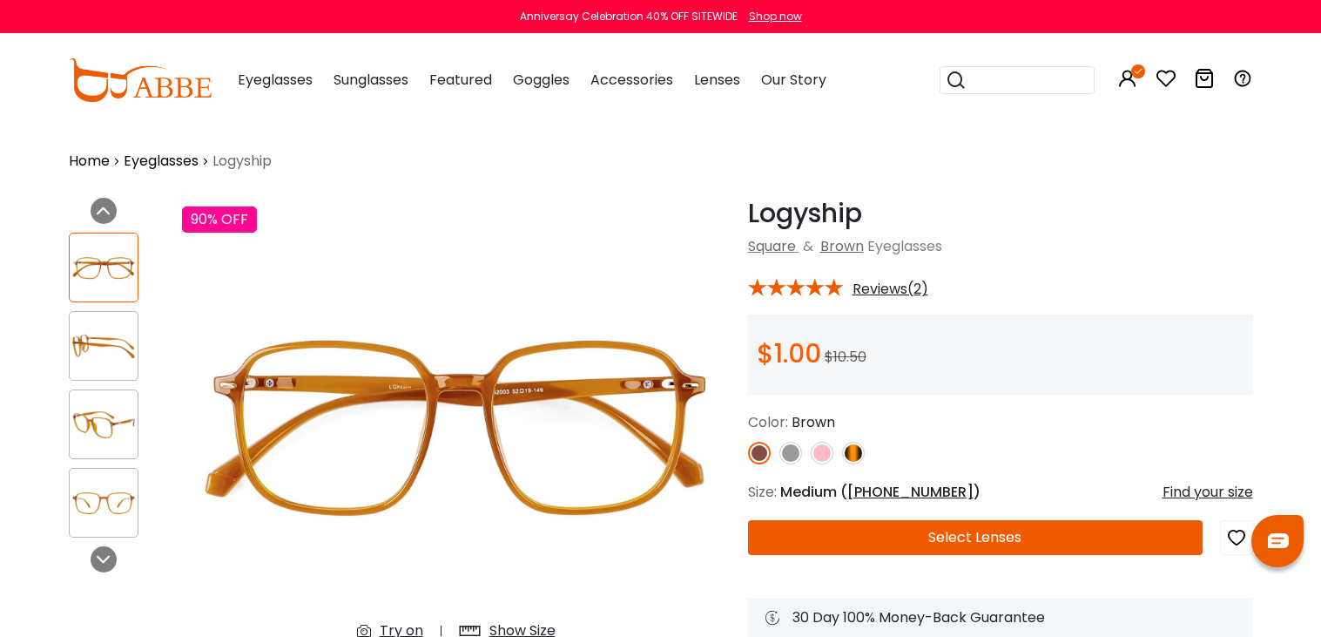
click at [918, 530] on button "Select Lenses" at bounding box center [975, 537] width 455 height 35
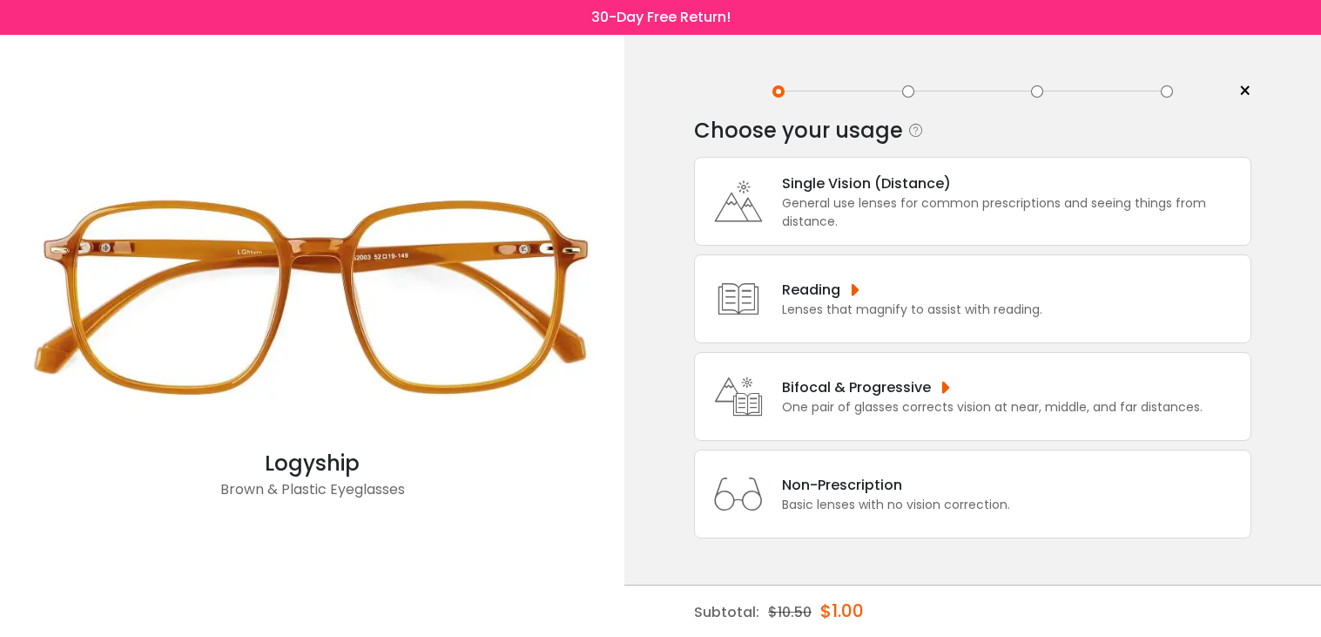
click at [841, 208] on div "General use lenses for common prescriptions and seeing things from distance." at bounding box center [1012, 212] width 460 height 37
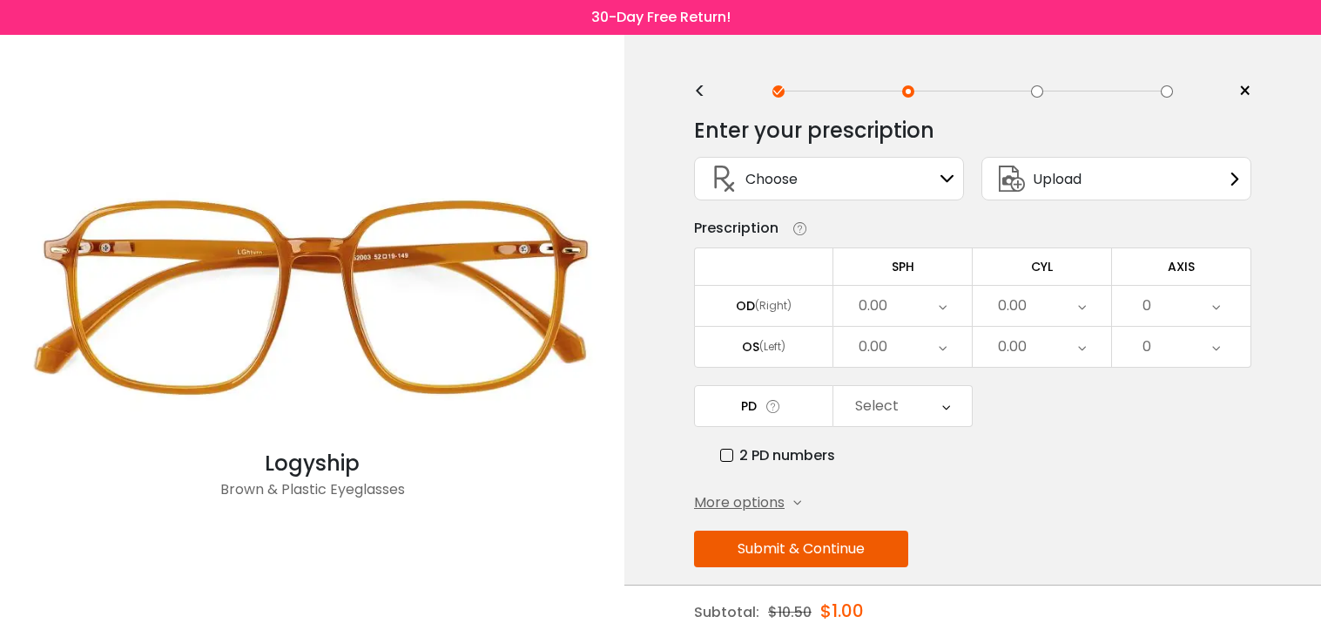
click at [835, 179] on div "Choose Sign In" at bounding box center [829, 179] width 251 height 42
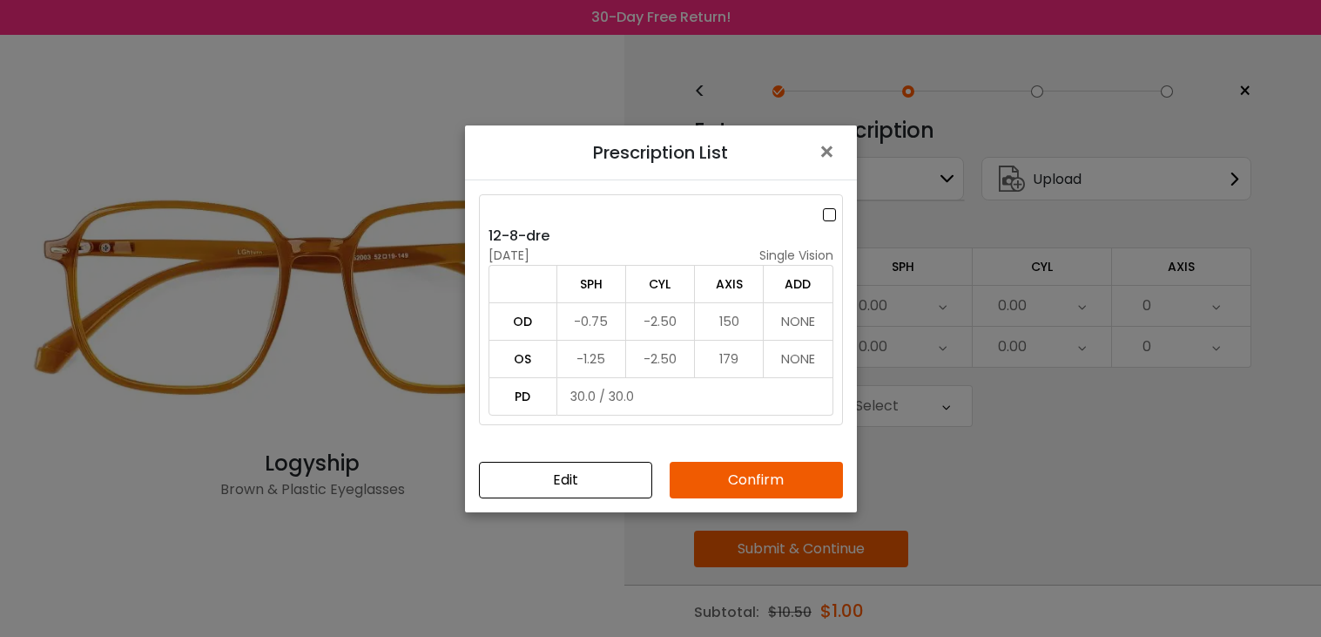
click at [758, 481] on button "Confirm" at bounding box center [756, 480] width 173 height 37
click at [831, 211] on label at bounding box center [832, 215] width 19 height 22
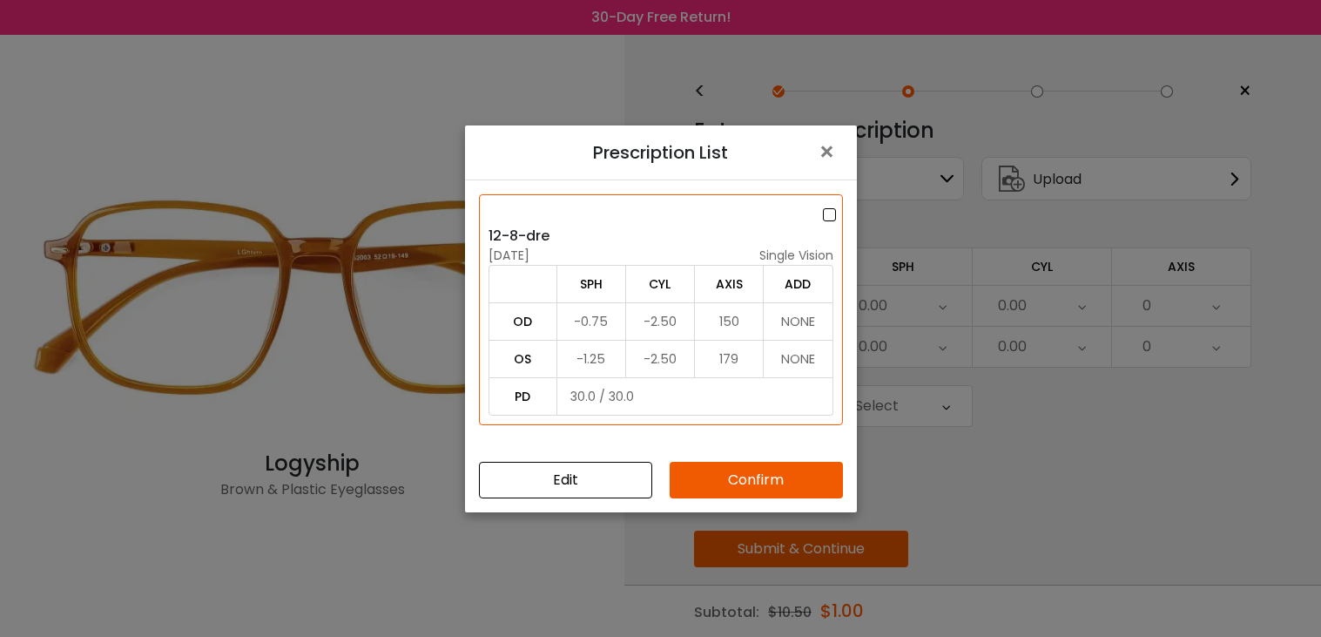
click at [775, 476] on button "Confirm" at bounding box center [756, 480] width 173 height 37
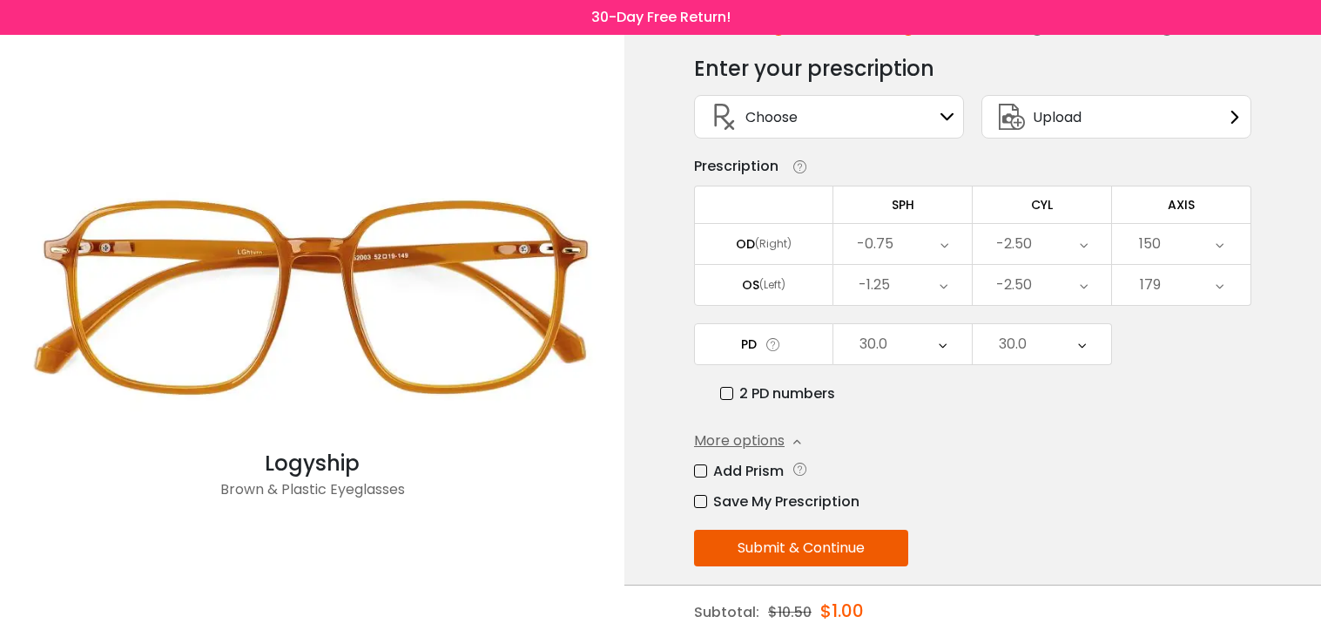
scroll to position [79, 0]
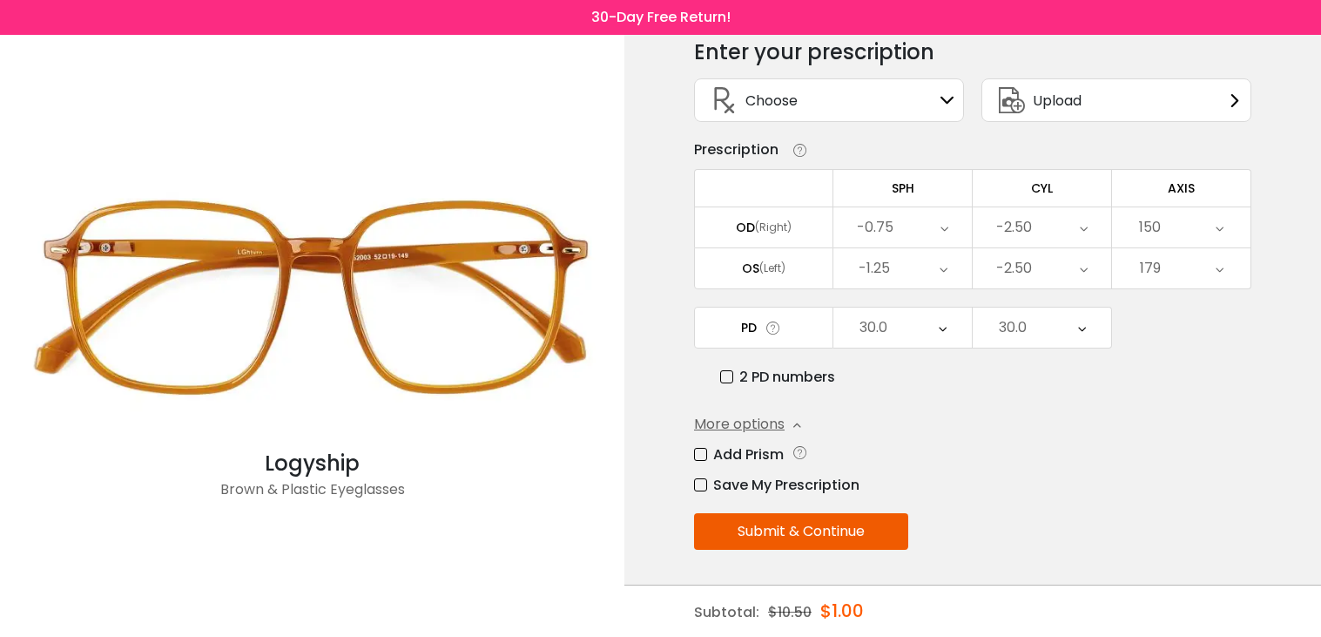
click at [699, 484] on label "Save My Prescription" at bounding box center [776, 485] width 165 height 22
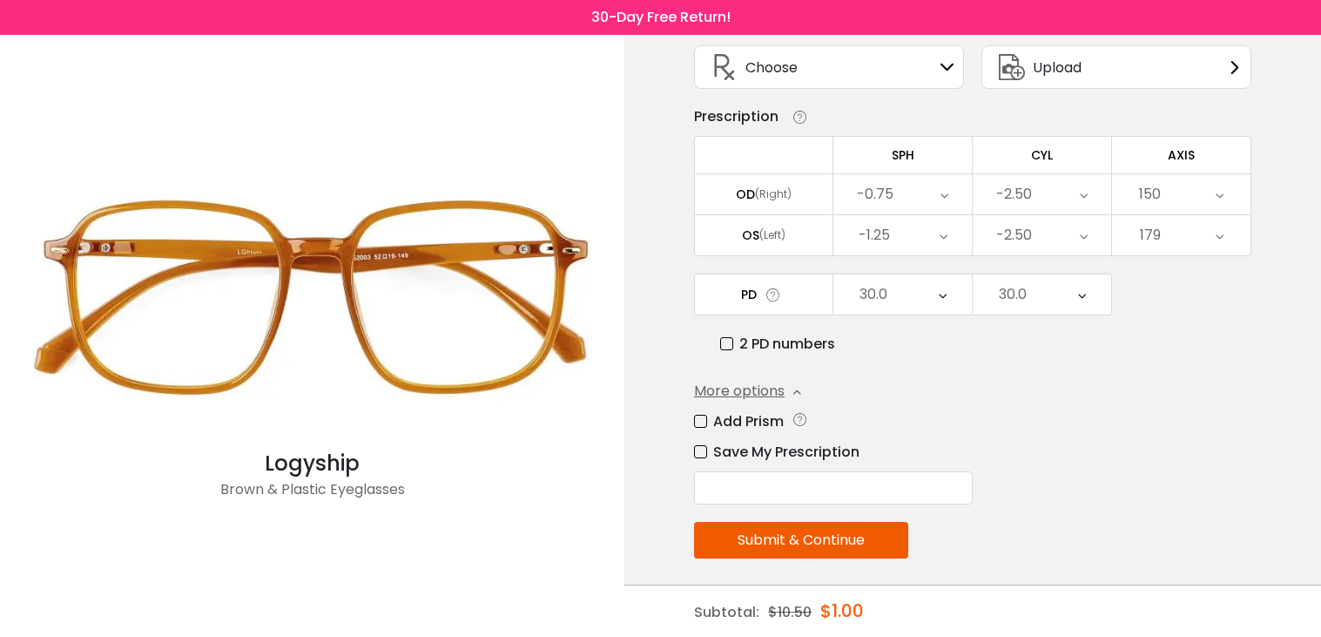
scroll to position [120, 0]
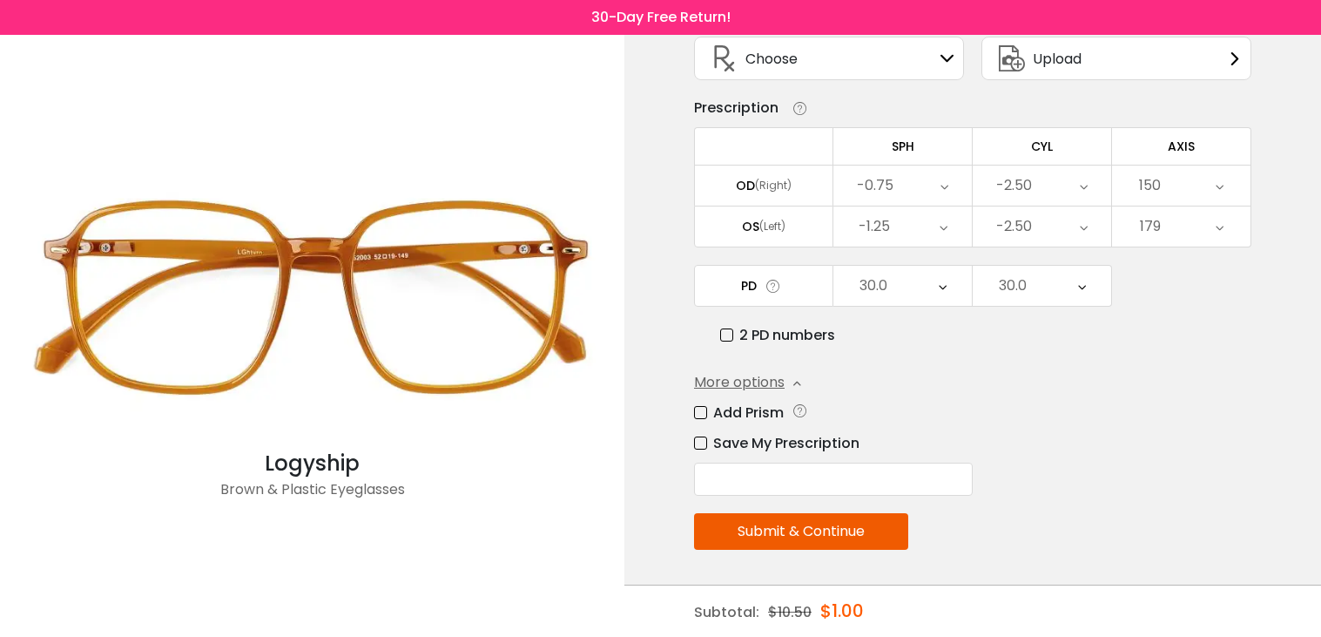
click at [777, 476] on input "text" at bounding box center [833, 479] width 279 height 33
click at [697, 439] on label "Save My Prescription" at bounding box center [776, 443] width 165 height 22
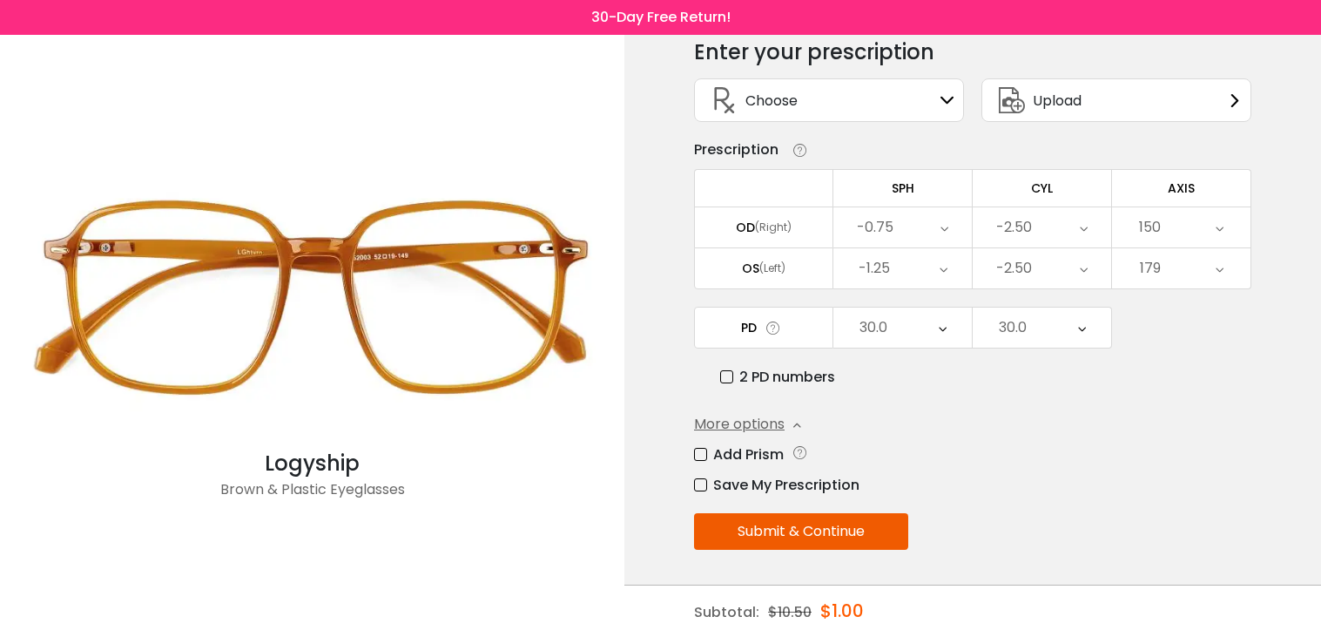
scroll to position [79, 0]
click at [755, 530] on button "Submit & Continue" at bounding box center [801, 531] width 214 height 37
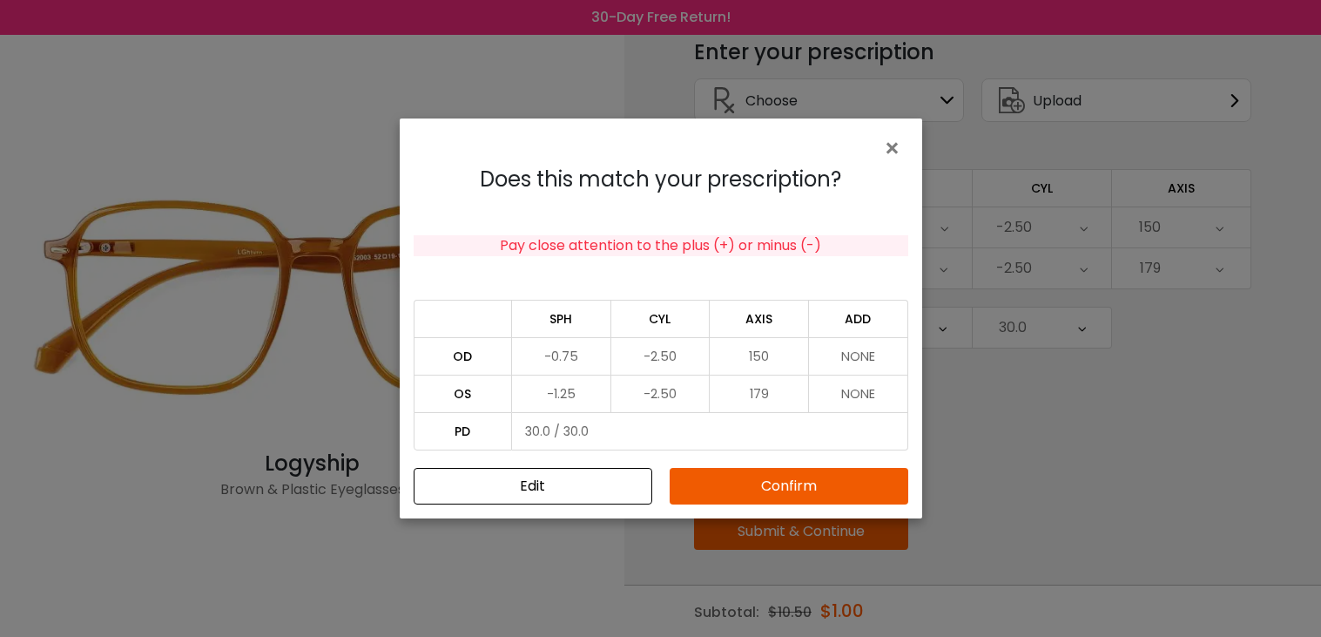
click at [818, 490] on button "Confirm" at bounding box center [789, 486] width 239 height 37
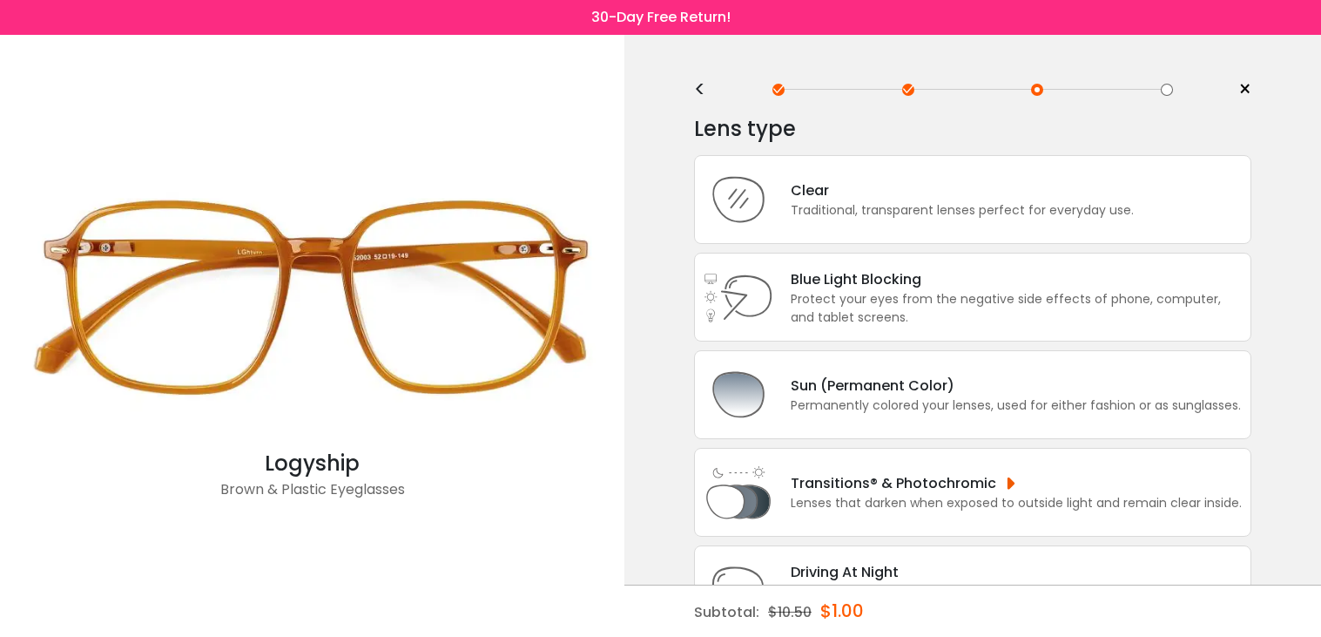
scroll to position [0, 0]
click at [911, 195] on div "Clear" at bounding box center [962, 192] width 343 height 22
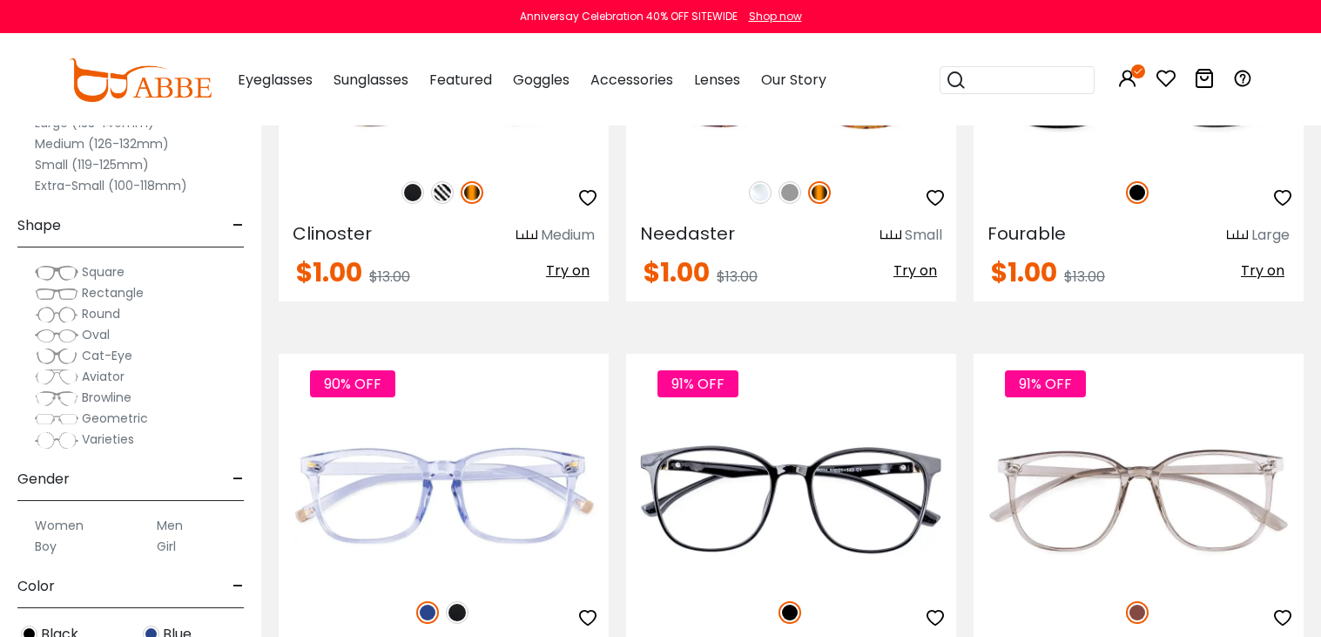
scroll to position [4036, 0]
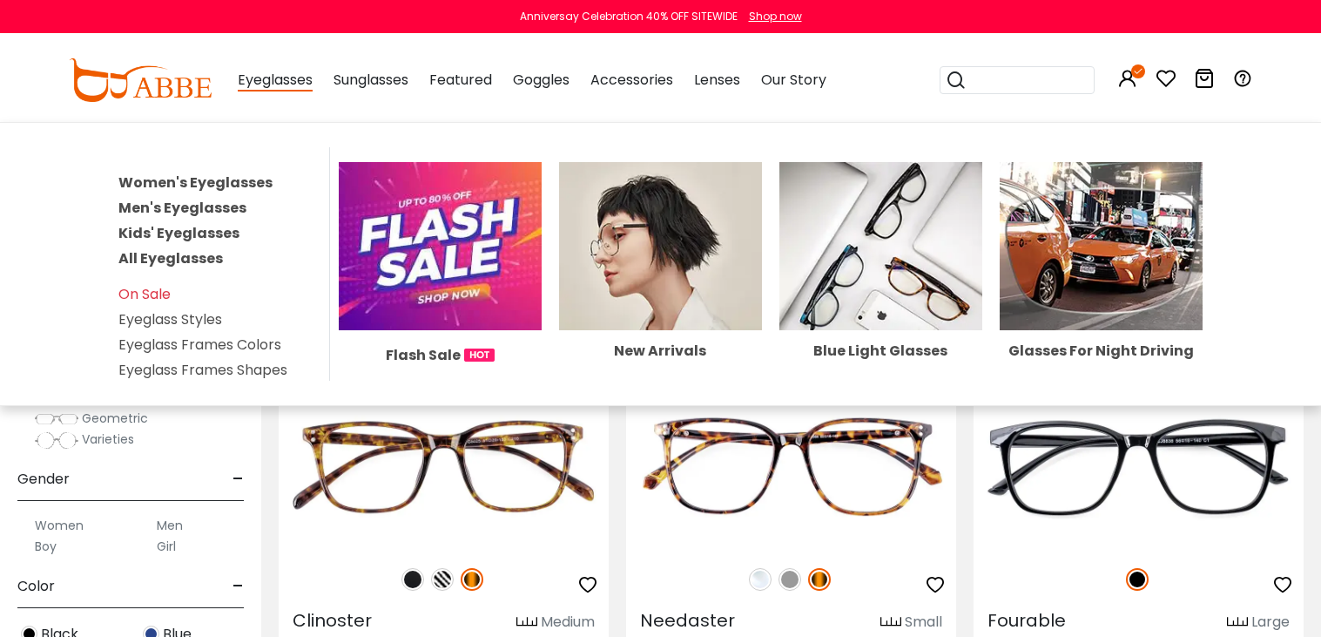
click at [641, 275] on img at bounding box center [660, 245] width 203 height 167
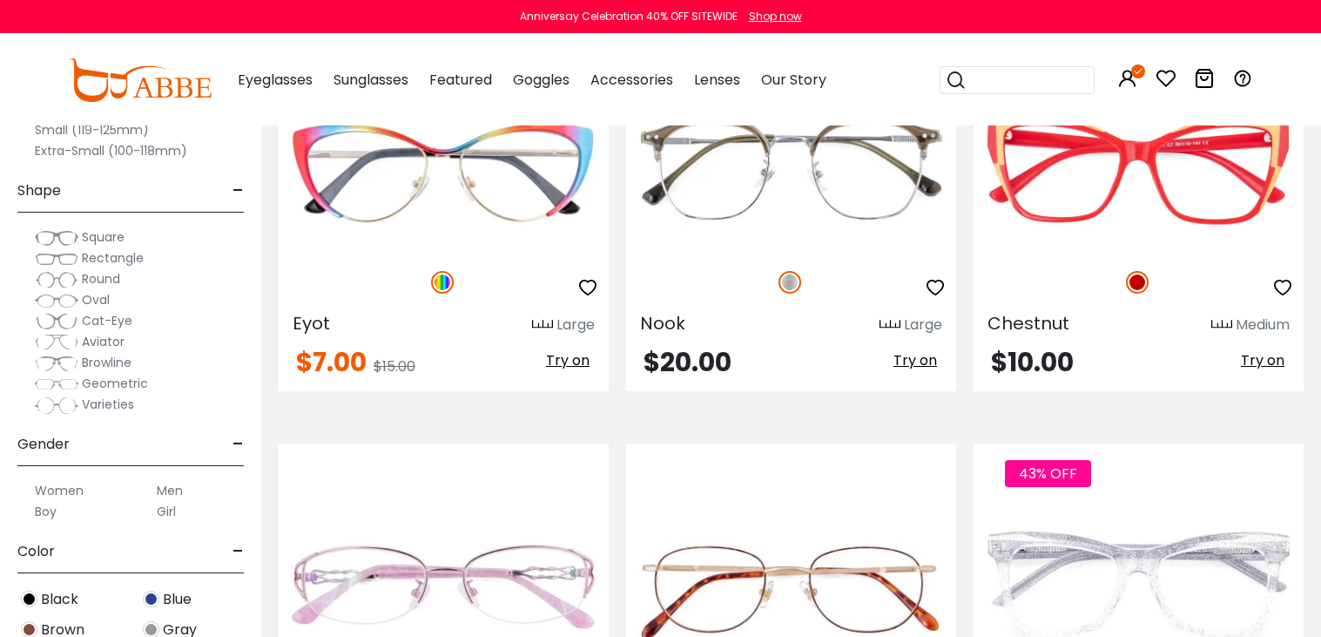
scroll to position [8448, 0]
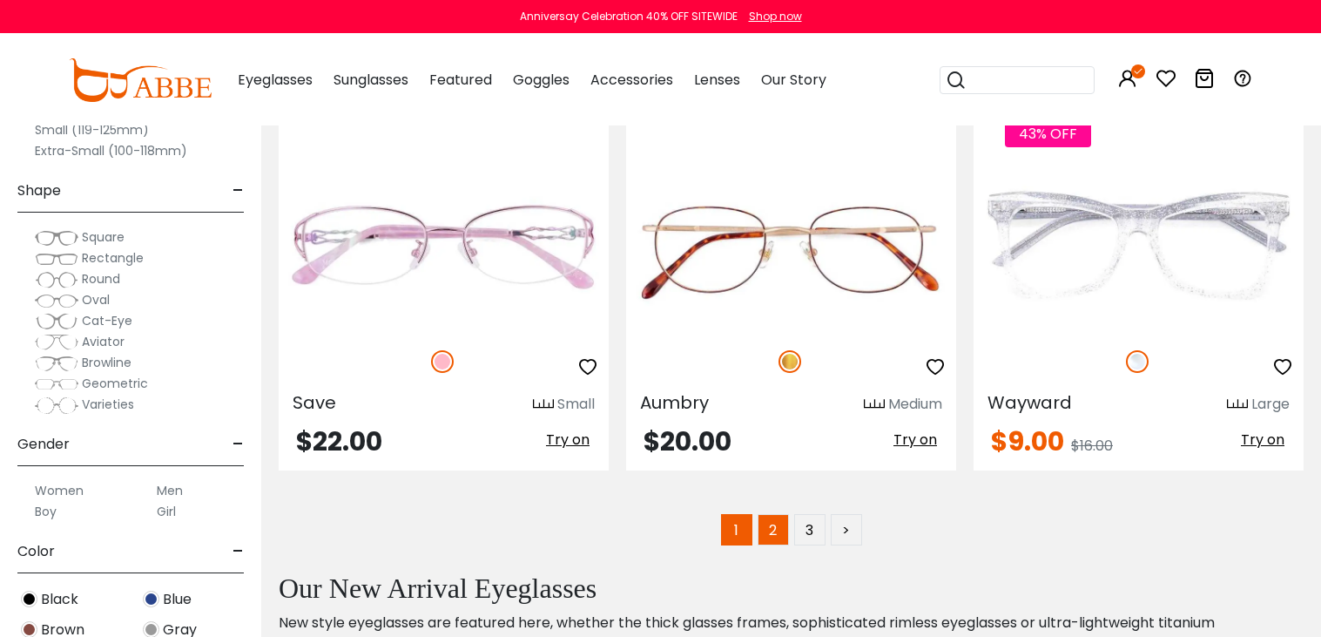
click at [774, 545] on link "2" at bounding box center [773, 529] width 31 height 31
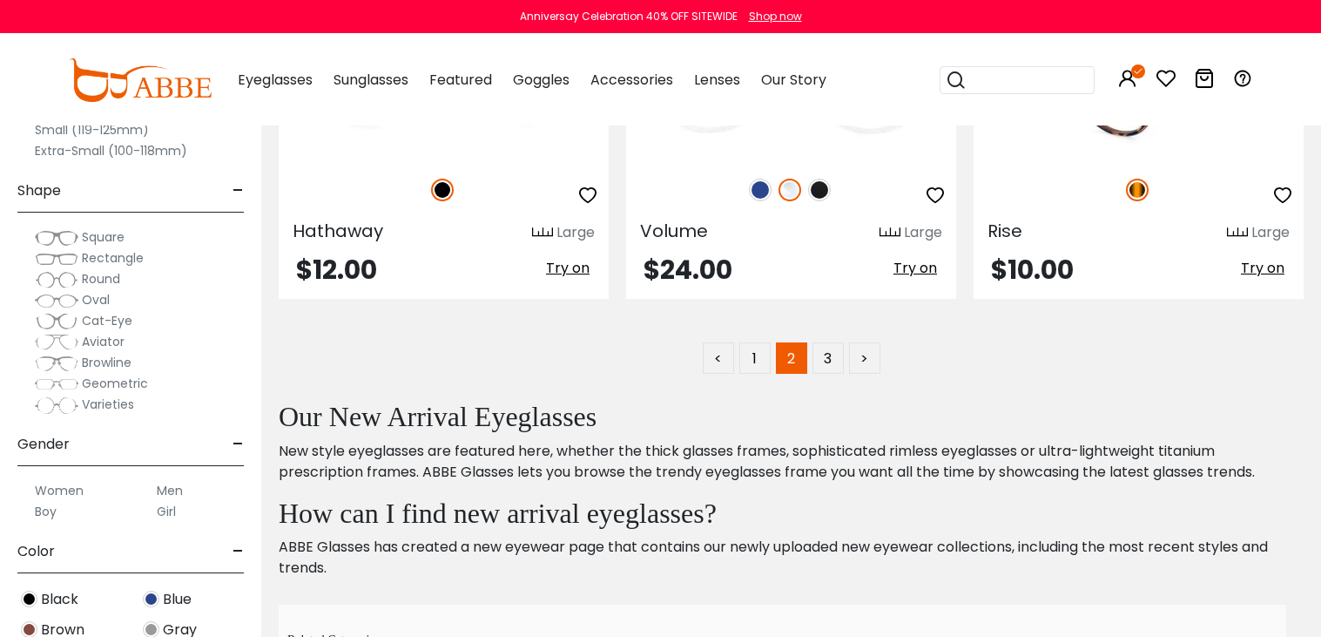
scroll to position [8428, 0]
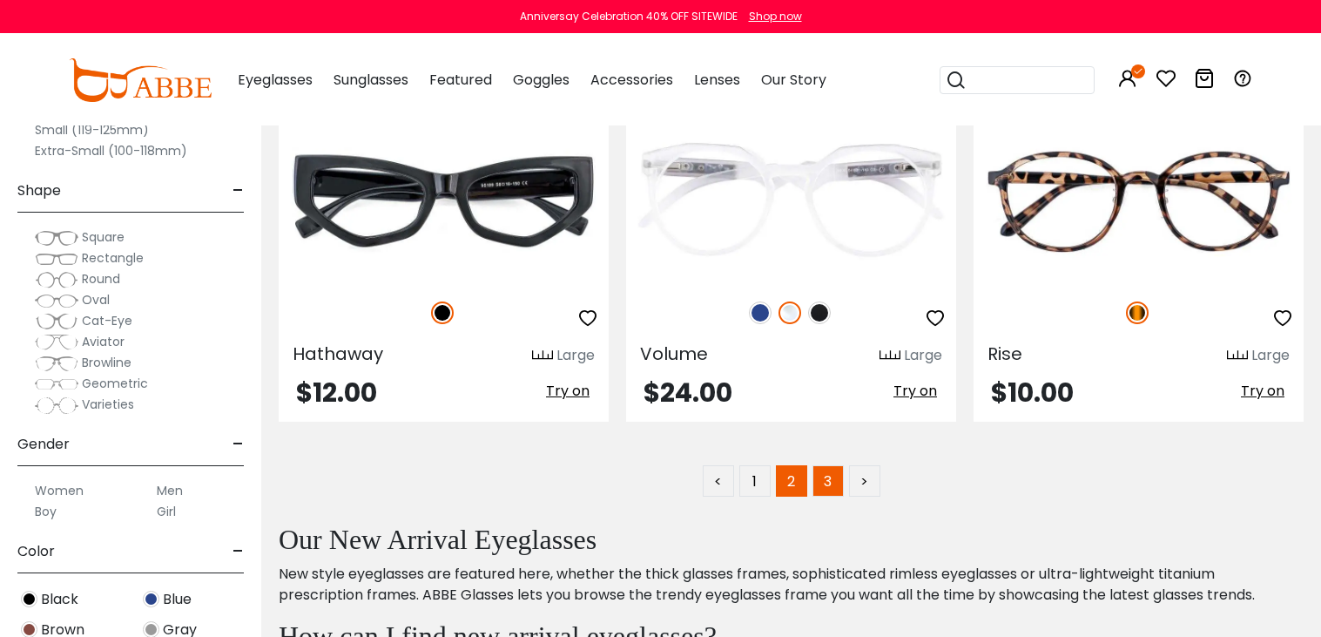
click at [824, 496] on link "3" at bounding box center [828, 480] width 31 height 31
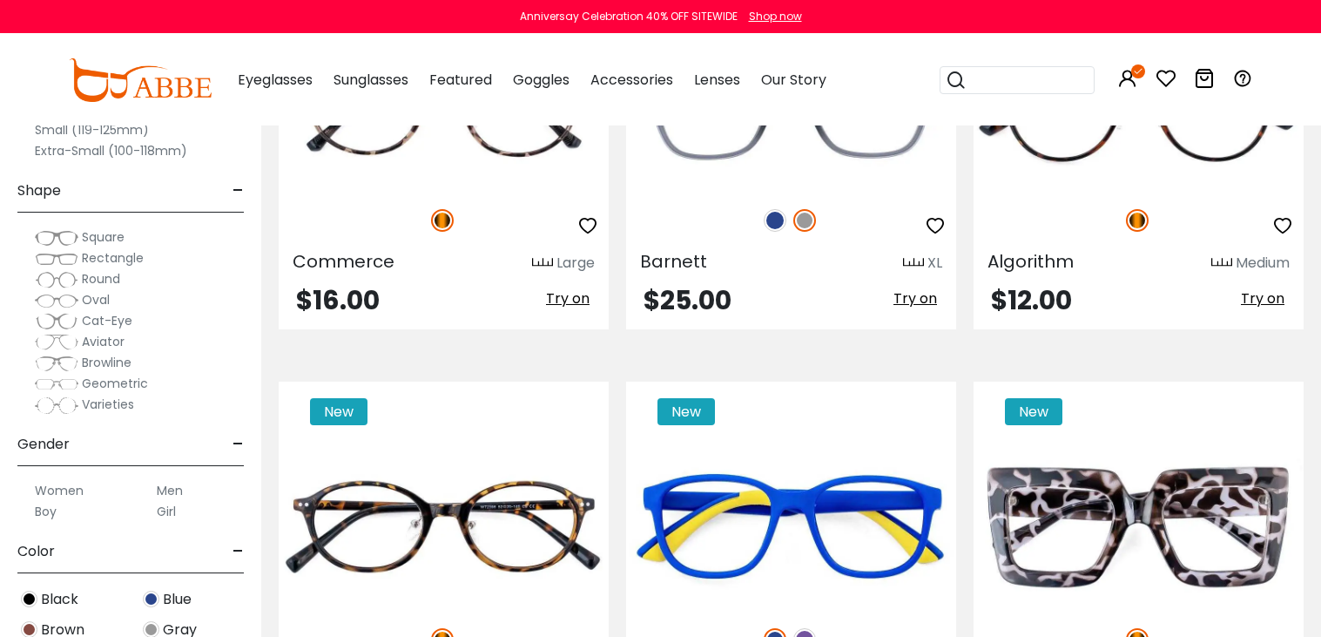
scroll to position [469, 0]
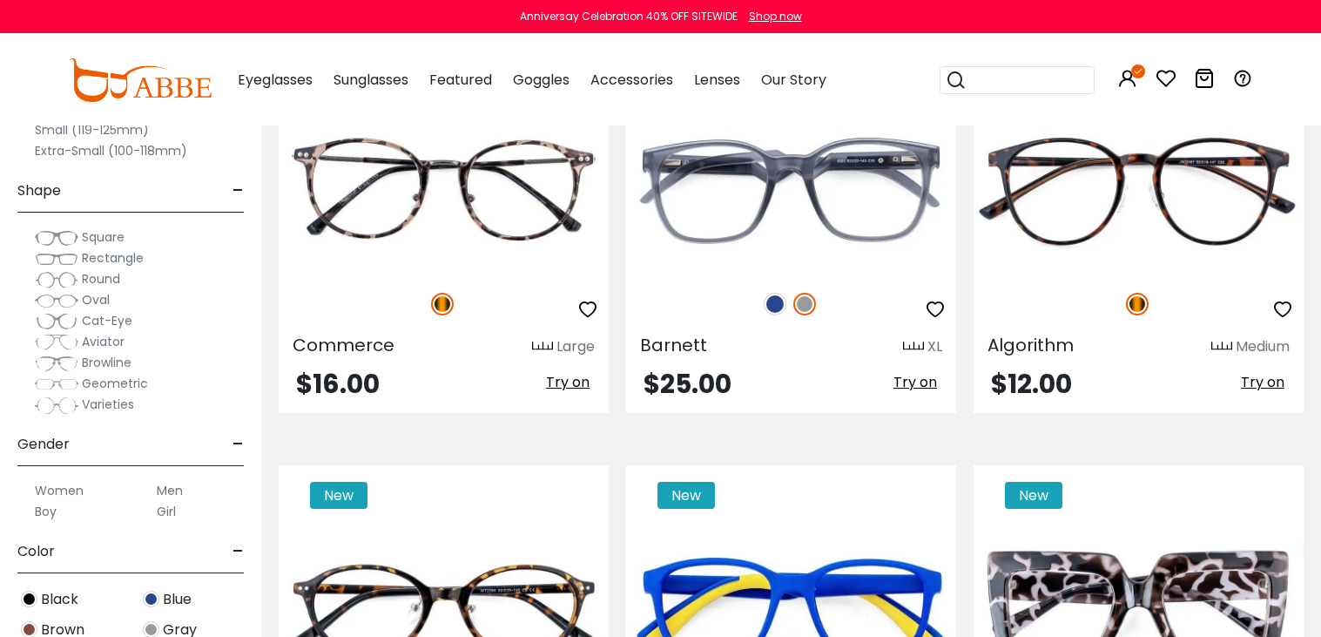
click at [100, 259] on span "Rectangle" at bounding box center [113, 257] width 62 height 17
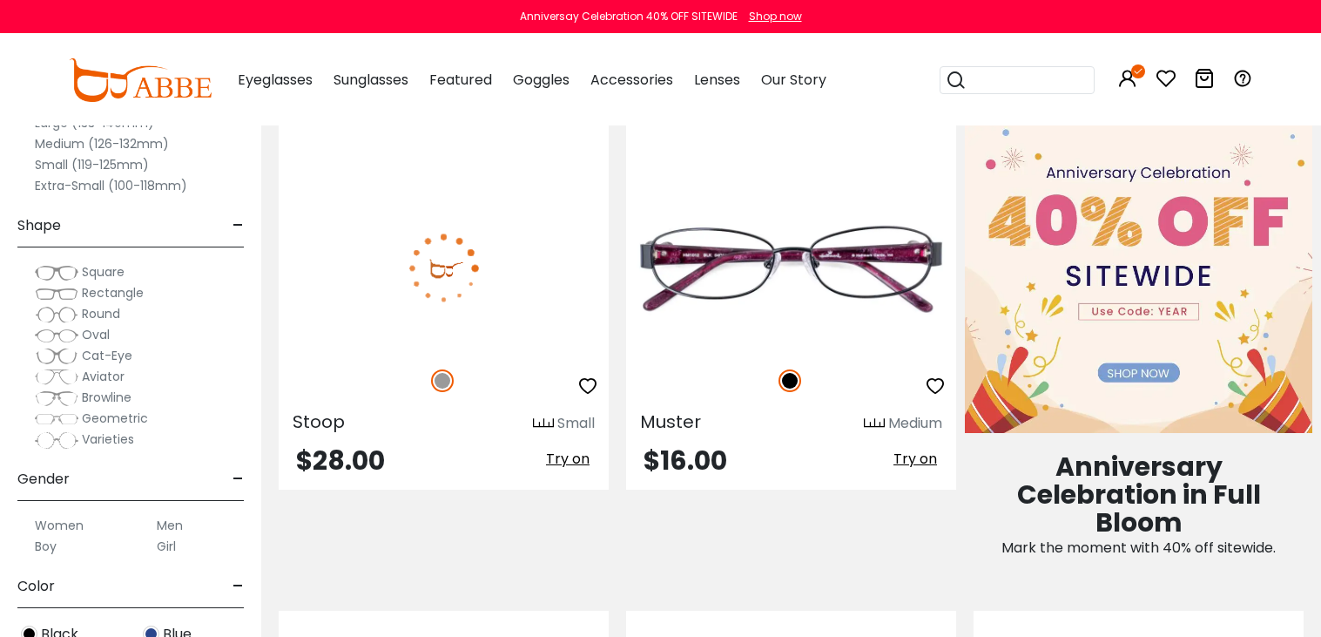
scroll to position [809, 0]
